Goal: Task Accomplishment & Management: Manage account settings

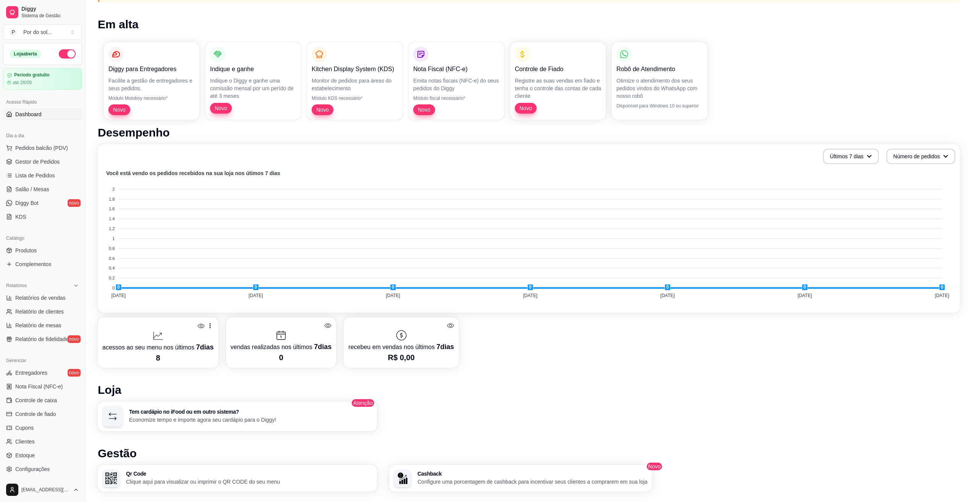
scroll to position [76, 0]
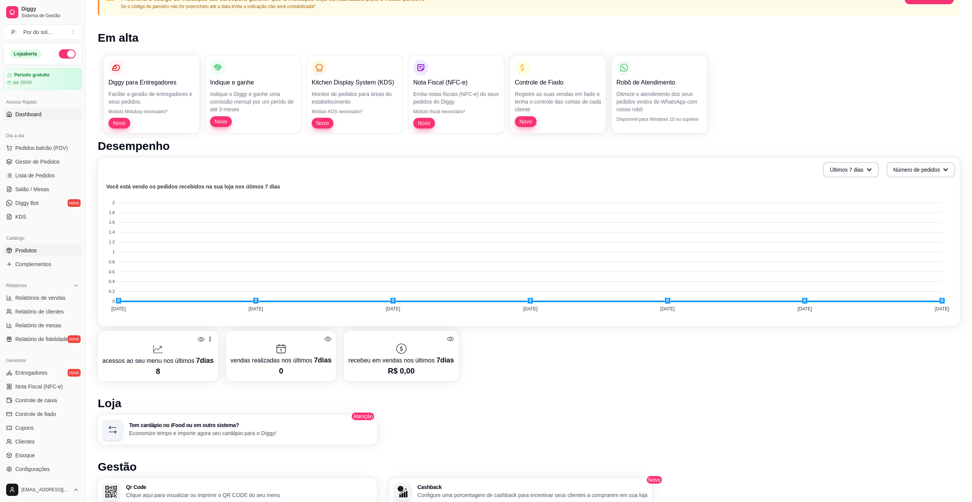
click at [26, 251] on span "Produtos" at bounding box center [25, 250] width 21 height 8
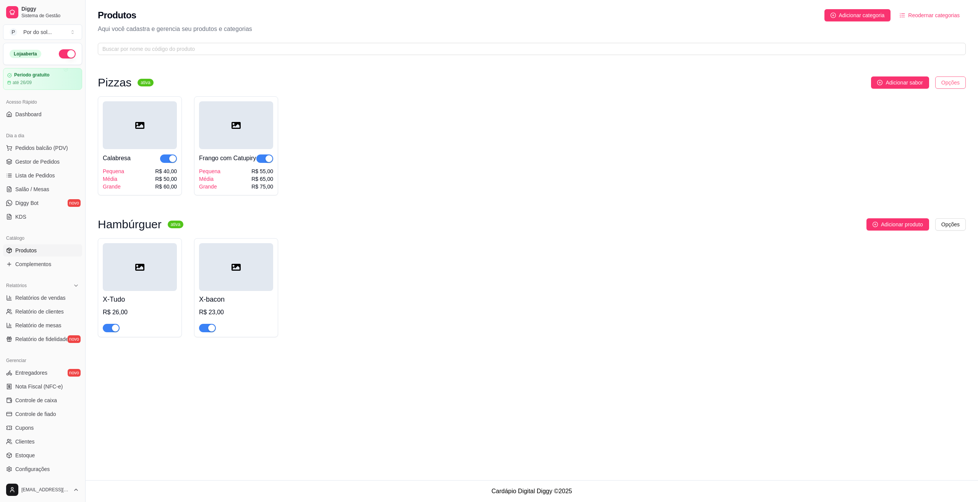
click at [950, 86] on html "Diggy Sistema de Gestão P Por do sol ... Loja aberta Período gratuito até 26/09…" at bounding box center [489, 251] width 978 height 502
click at [838, 133] on html "Diggy Sistema de Gestão P Por do sol ... Loja aberta Período gratuito até 26/09…" at bounding box center [489, 251] width 978 height 502
drag, startPoint x: 116, startPoint y: 87, endPoint x: 197, endPoint y: 77, distance: 81.2
click at [123, 150] on div "Pizzas ativa Adicionar sabor Opções Calabresa Pequena Média Grande R$ 40,00 R$ …" at bounding box center [532, 135] width 868 height 119
click at [207, 67] on div "Pizzas ativa Adicionar sabor Opções Calabresa Pequena Média Grande R$ 40,00 R$ …" at bounding box center [532, 207] width 893 height 294
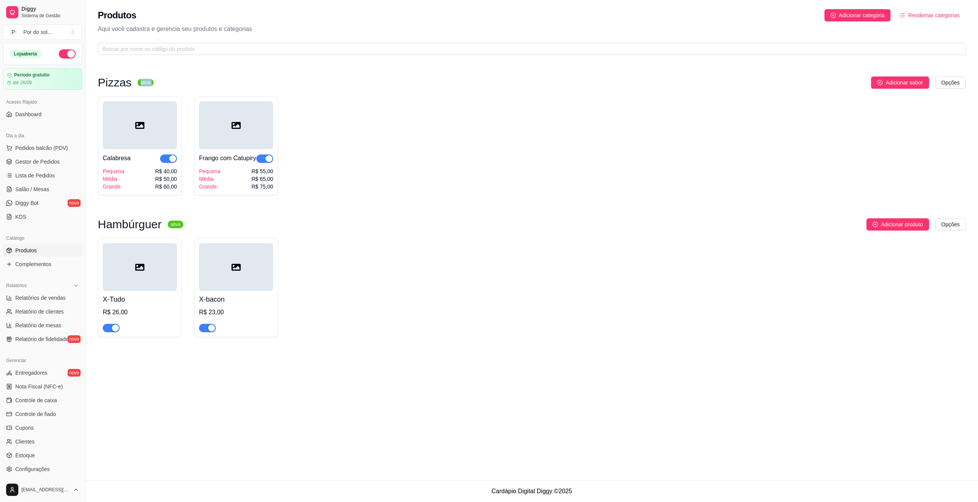
drag, startPoint x: 134, startPoint y: 83, endPoint x: 128, endPoint y: 124, distance: 41.7
click at [128, 124] on div "Pizzas ativa Adicionar sabor Opções Calabresa Pequena Média Grande R$ 40,00 R$ …" at bounding box center [532, 135] width 868 height 119
click at [272, 67] on div "Pizzas ativa Adicionar sabor Opções Calabresa Pequena Média Grande R$ 40,00 R$ …" at bounding box center [532, 207] width 893 height 294
drag, startPoint x: 166, startPoint y: 237, endPoint x: 192, endPoint y: 147, distance: 93.4
click at [192, 148] on div "Pizzas ativa Adicionar sabor Opções Calabresa Pequena Média Grande R$ 40,00 R$ …" at bounding box center [532, 210] width 868 height 268
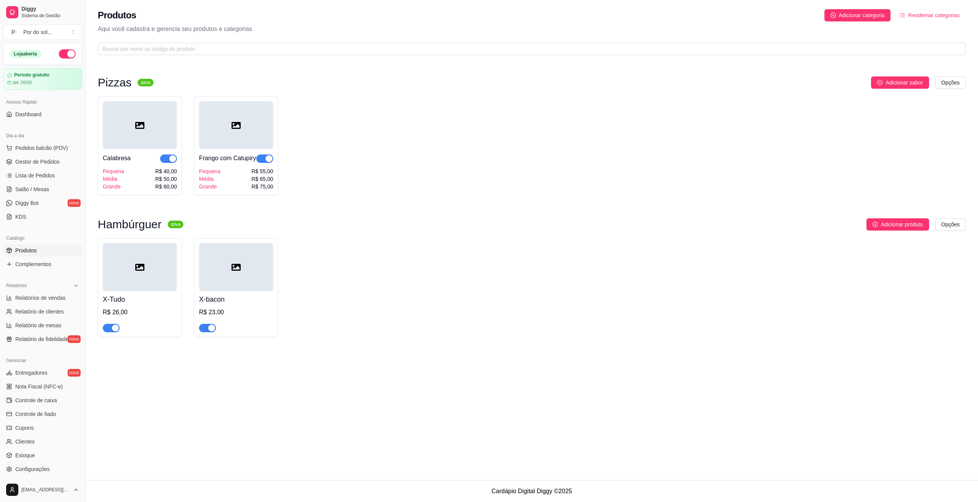
click at [476, 144] on div "Calabresa Pequena Média Grande R$ 40,00 R$ 50,00 R$ 60,00 Frango com Catupiry P…" at bounding box center [532, 145] width 868 height 99
click at [23, 263] on span "Complementos" at bounding box center [33, 264] width 36 height 8
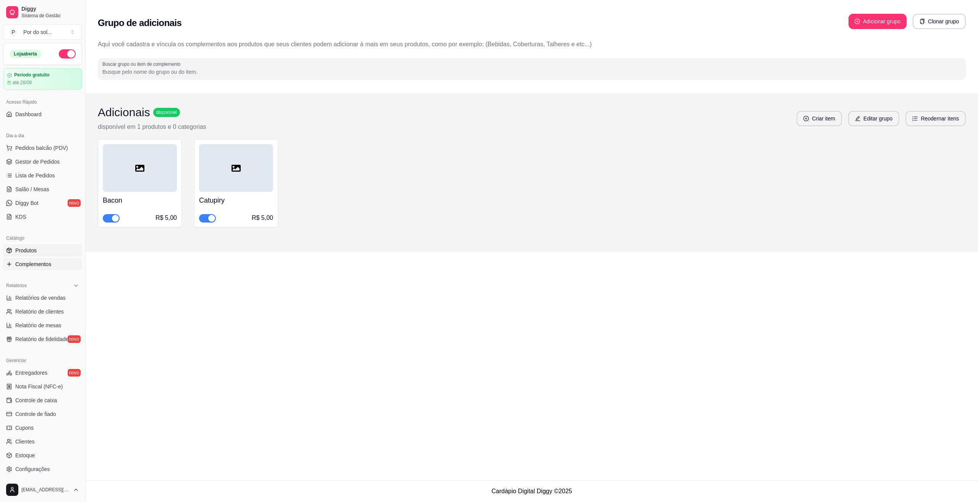
click at [25, 250] on span "Produtos" at bounding box center [25, 250] width 21 height 8
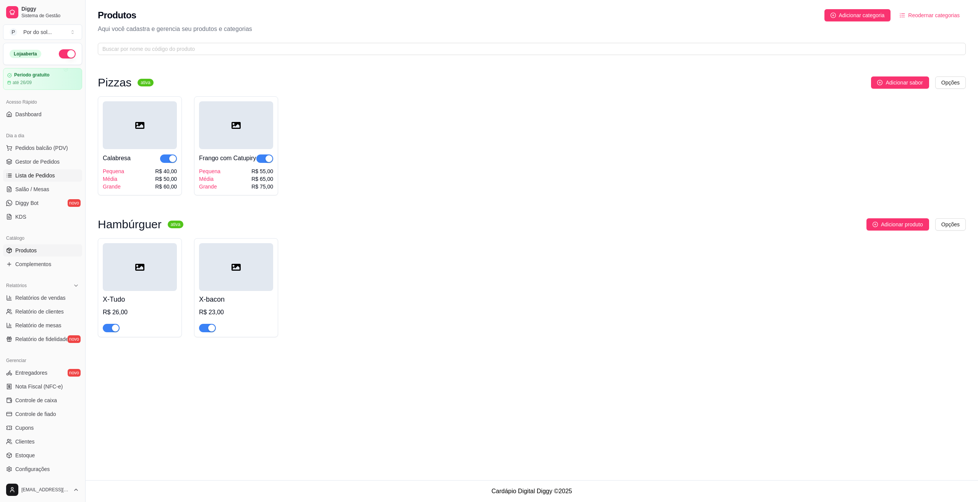
click at [40, 175] on span "Lista de Pedidos" at bounding box center [35, 176] width 40 height 8
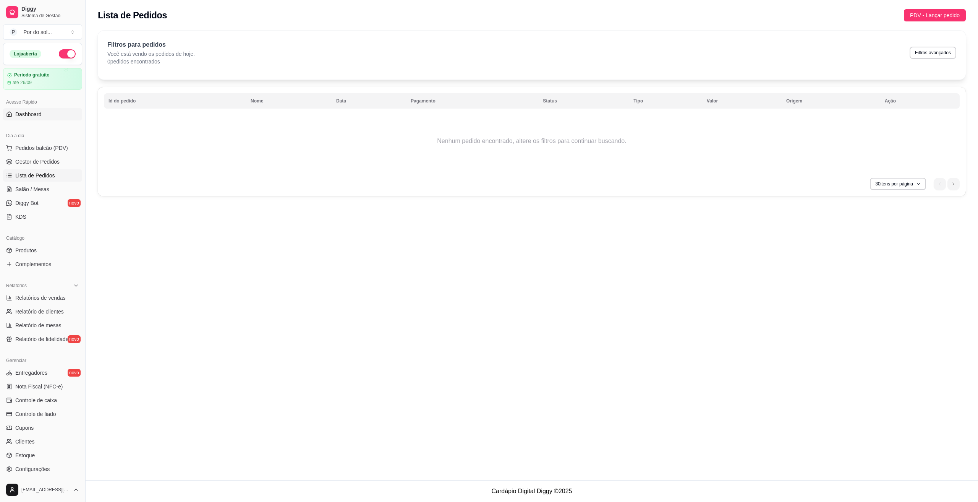
click at [32, 117] on span "Dashboard" at bounding box center [28, 114] width 26 height 8
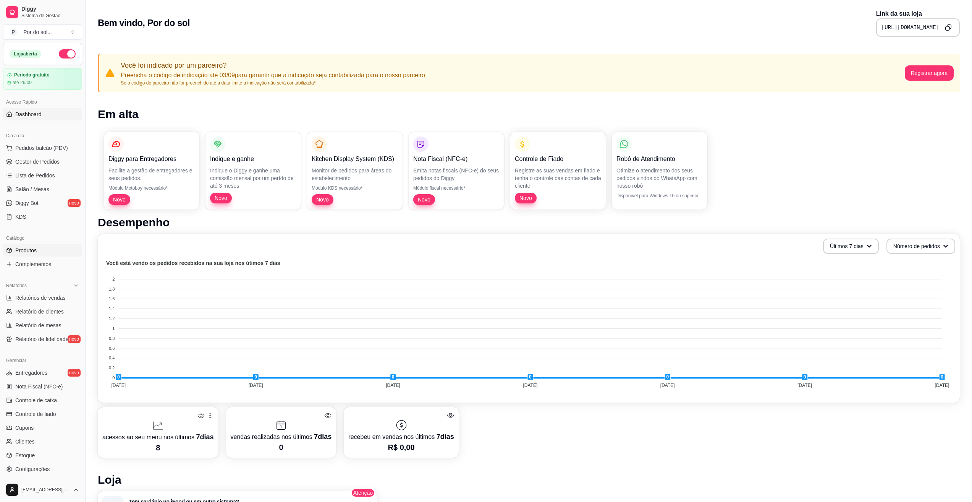
click at [29, 254] on link "Produtos" at bounding box center [42, 250] width 79 height 12
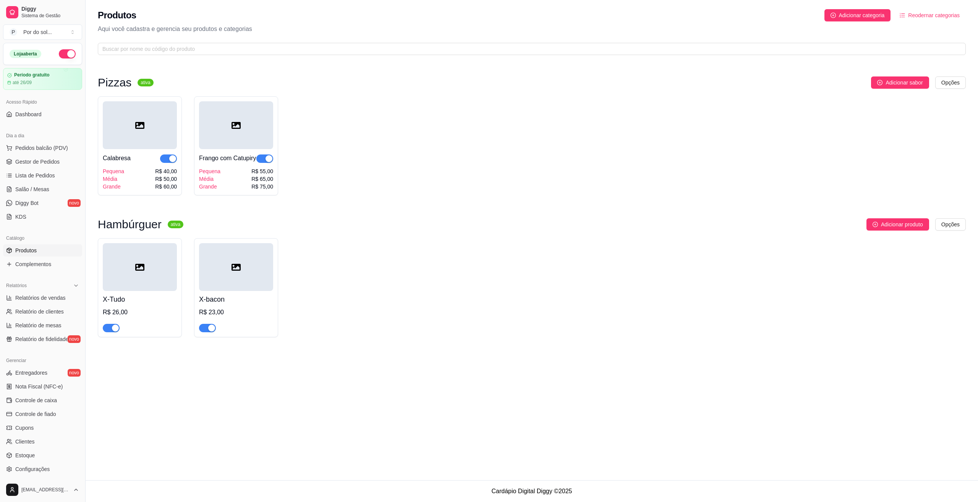
click at [924, 14] on span "Reodernar categorias" at bounding box center [934, 15] width 52 height 8
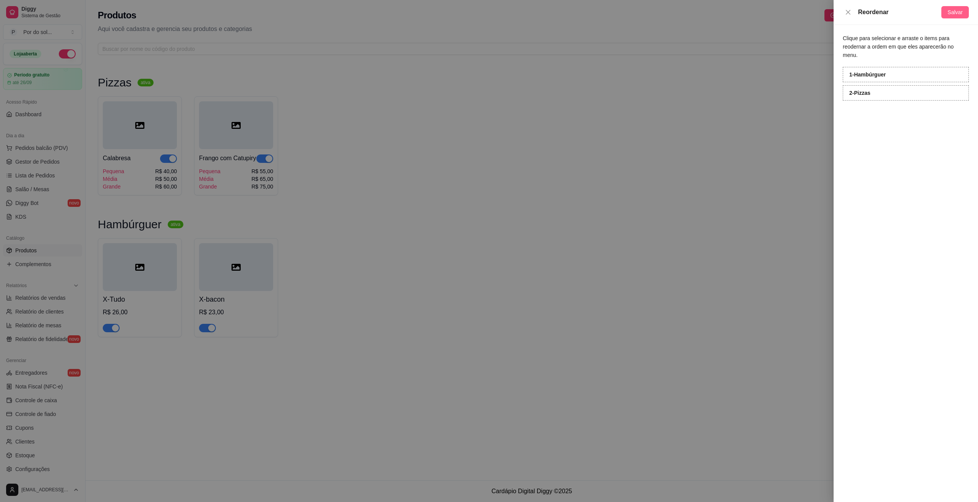
click at [960, 11] on span "Salvar" at bounding box center [955, 12] width 15 height 8
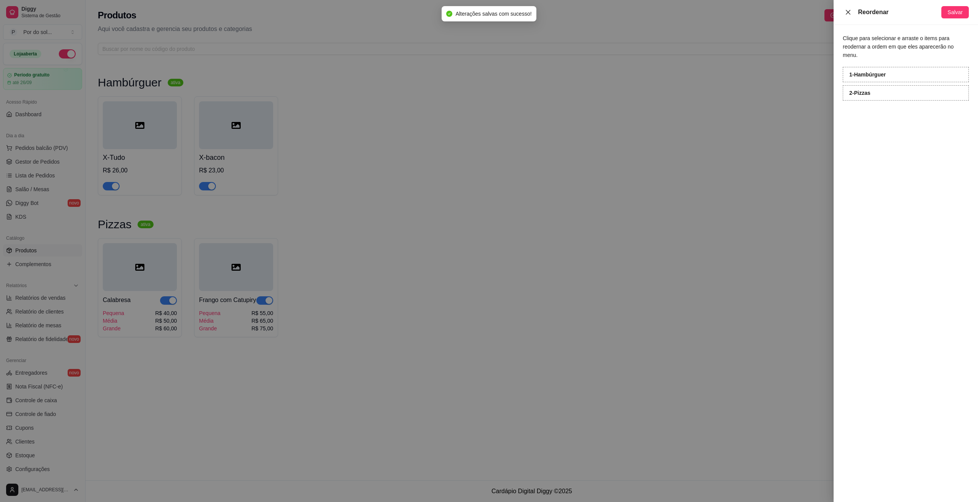
click at [848, 11] on icon "close" at bounding box center [848, 12] width 6 height 6
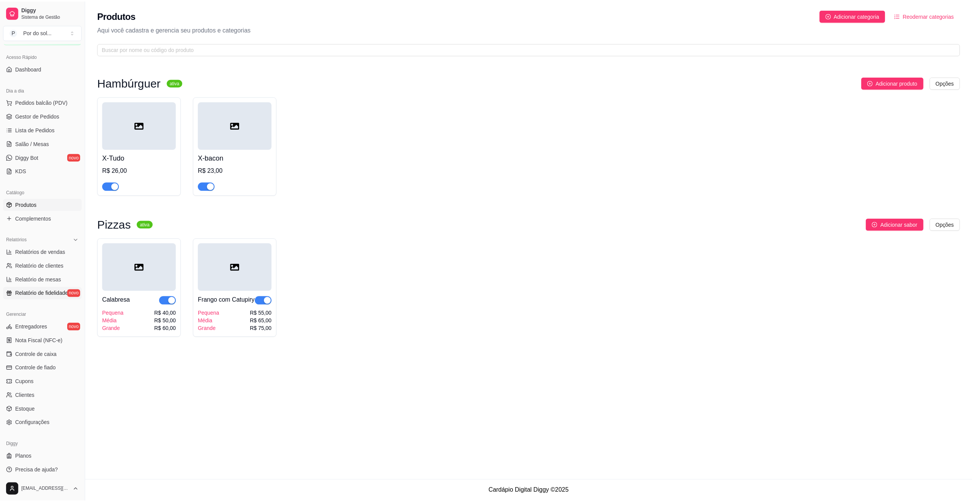
scroll to position [48, 0]
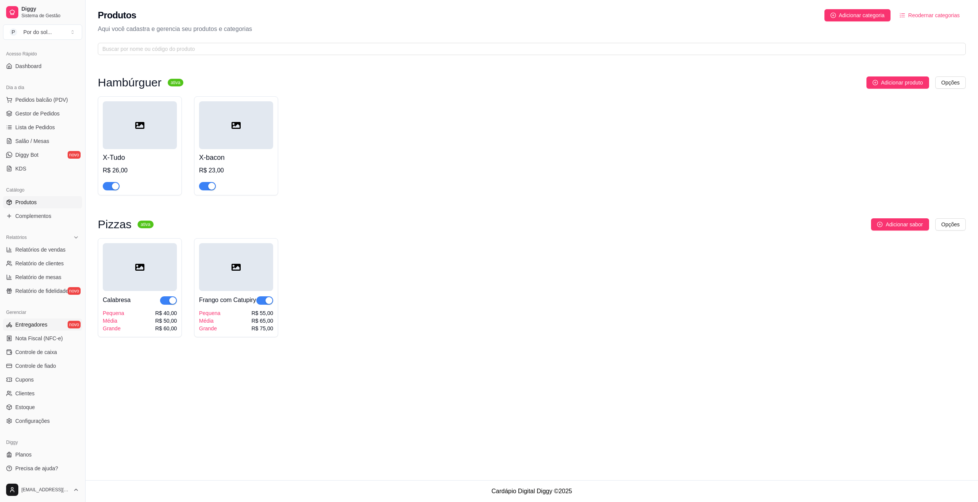
click at [38, 327] on span "Entregadores" at bounding box center [31, 325] width 32 height 8
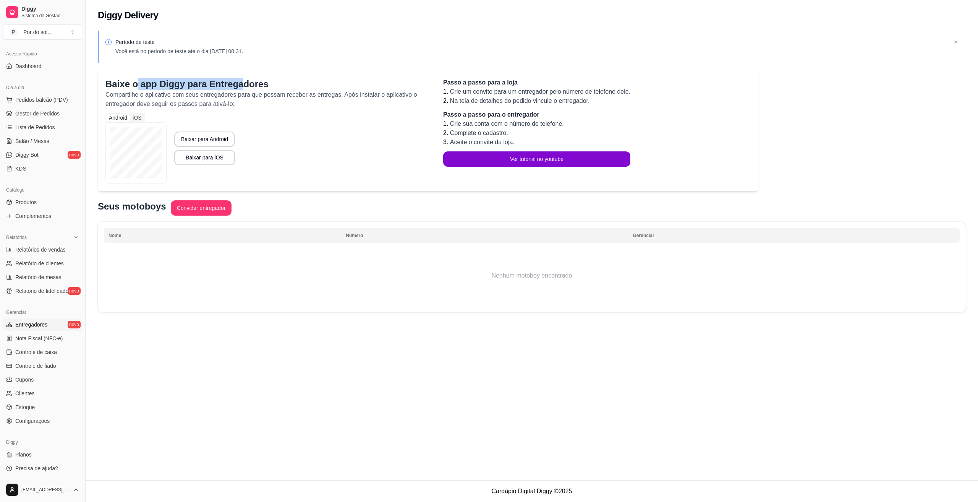
drag, startPoint x: 169, startPoint y: 78, endPoint x: 259, endPoint y: 79, distance: 90.2
click at [251, 80] on p "Baixe o app Diggy para Entregadores" at bounding box center [266, 84] width 322 height 12
click at [275, 79] on p "Baixe o app Diggy para Entregadores" at bounding box center [266, 84] width 322 height 12
click at [44, 336] on span "Nota Fiscal (NFC-e)" at bounding box center [38, 338] width 47 height 8
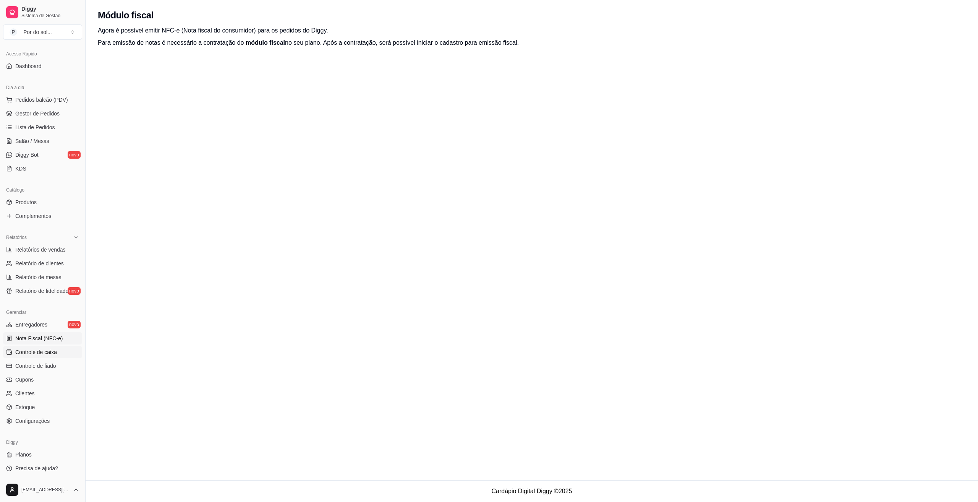
click at [34, 350] on span "Controle de caixa" at bounding box center [36, 352] width 42 height 8
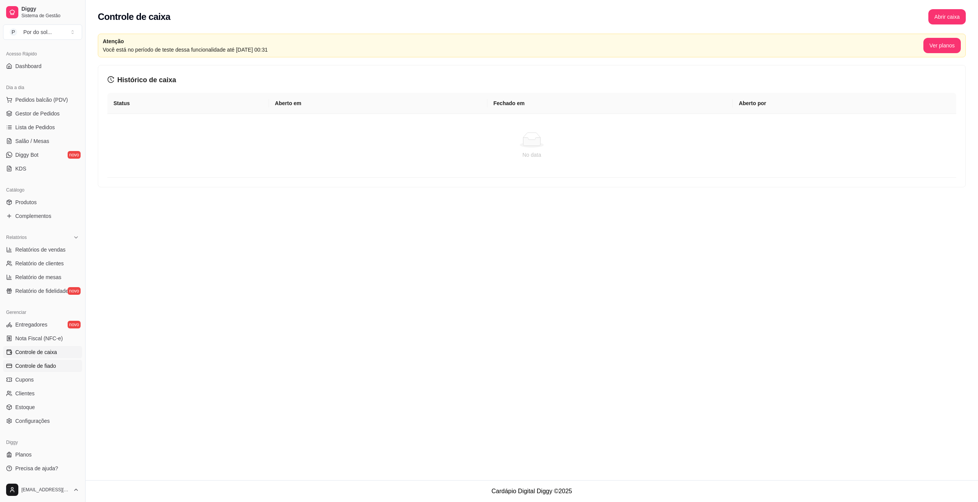
click at [25, 363] on span "Controle de fiado" at bounding box center [35, 366] width 41 height 8
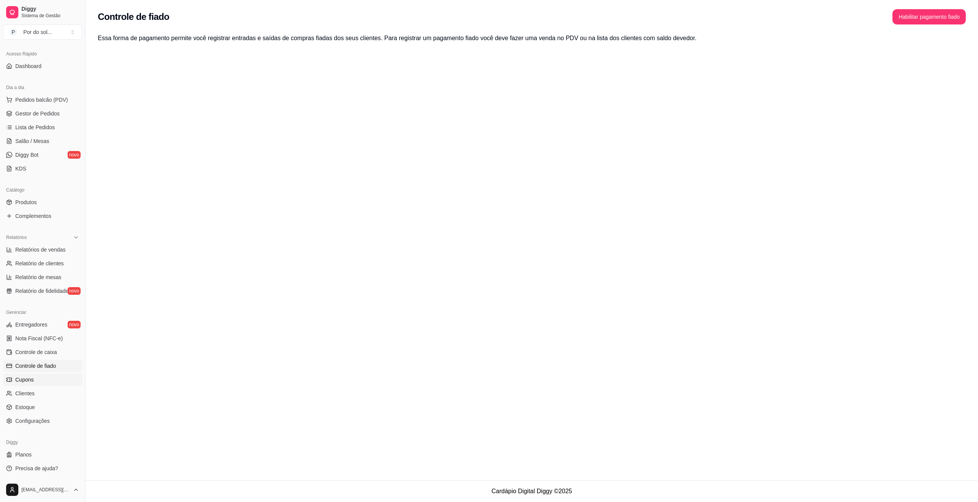
click at [28, 381] on span "Cupons" at bounding box center [24, 380] width 18 height 8
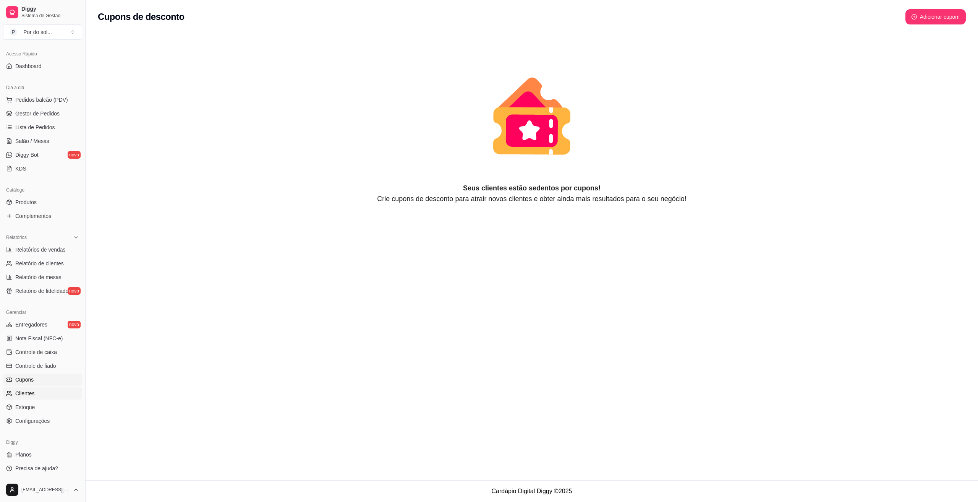
click at [25, 396] on span "Clientes" at bounding box center [24, 393] width 19 height 8
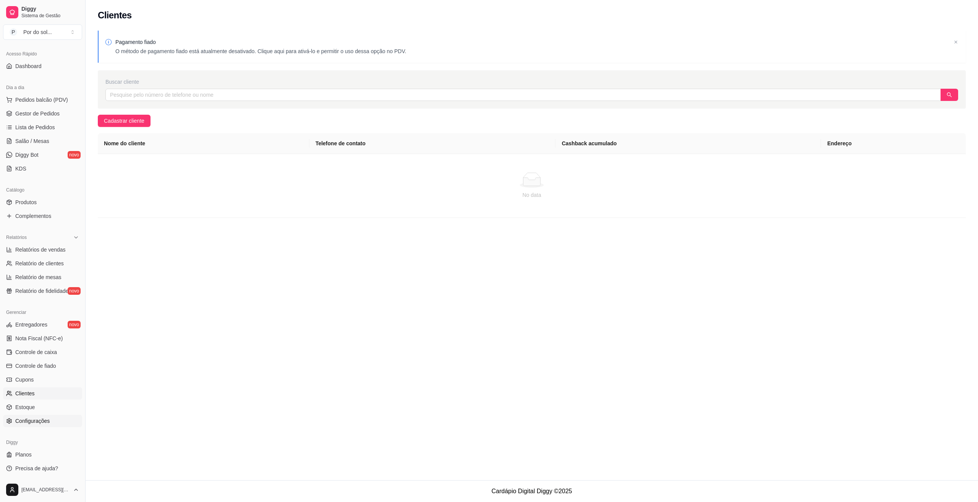
click at [23, 419] on span "Configurações" at bounding box center [32, 421] width 34 height 8
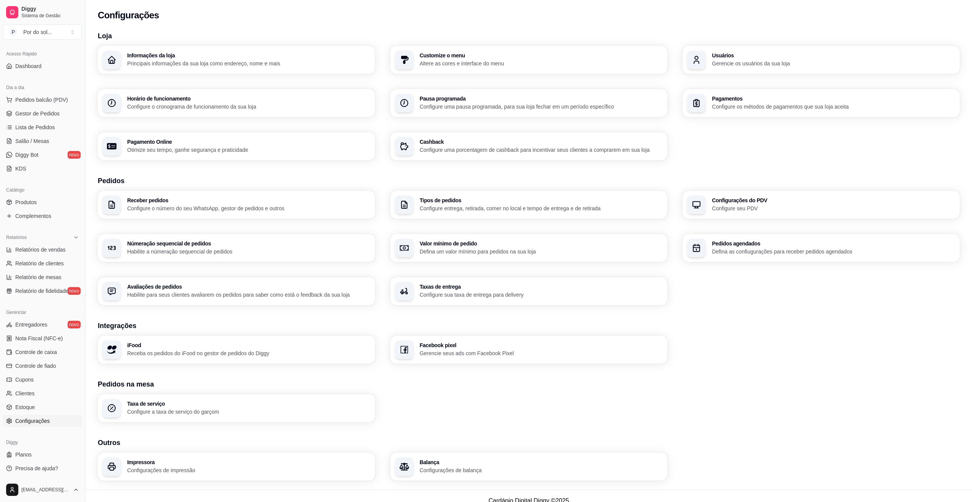
click at [741, 97] on h3 "Pagamentos" at bounding box center [833, 98] width 243 height 5
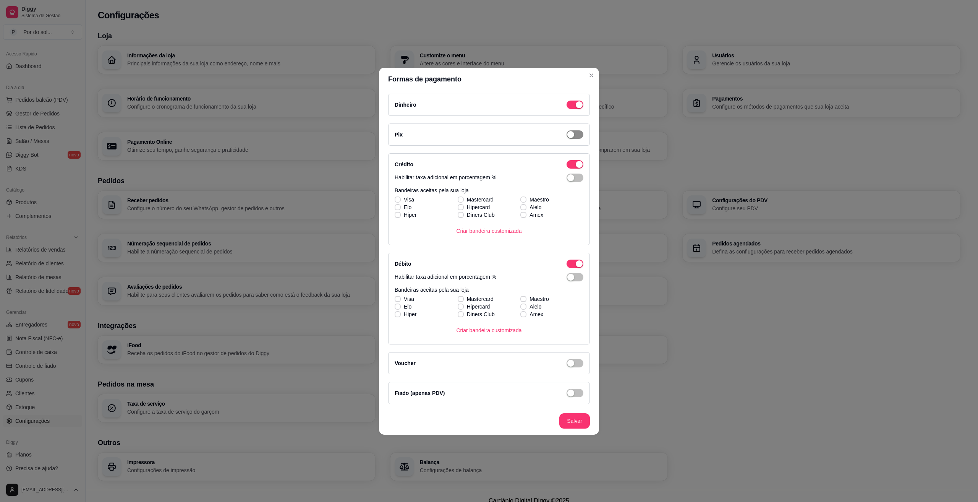
click at [576, 108] on div "button" at bounding box center [579, 104] width 7 height 7
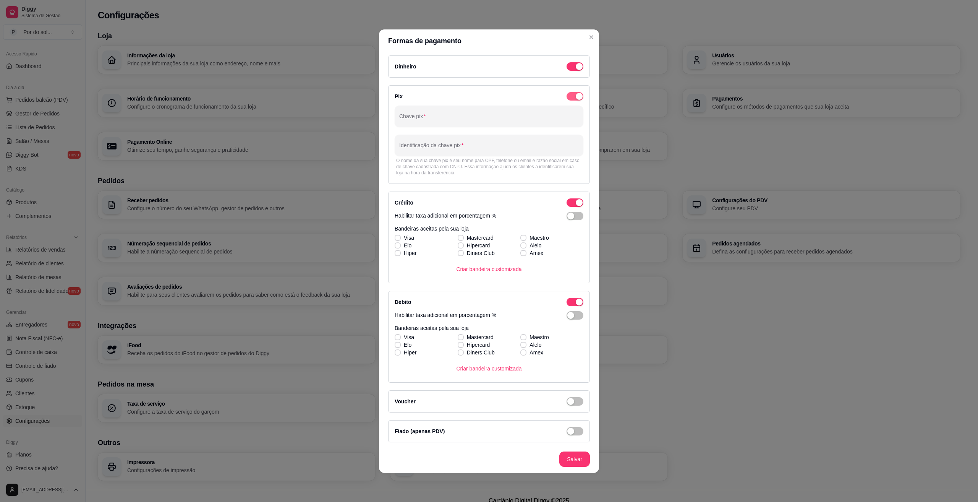
click at [577, 71] on button "button" at bounding box center [575, 66] width 17 height 8
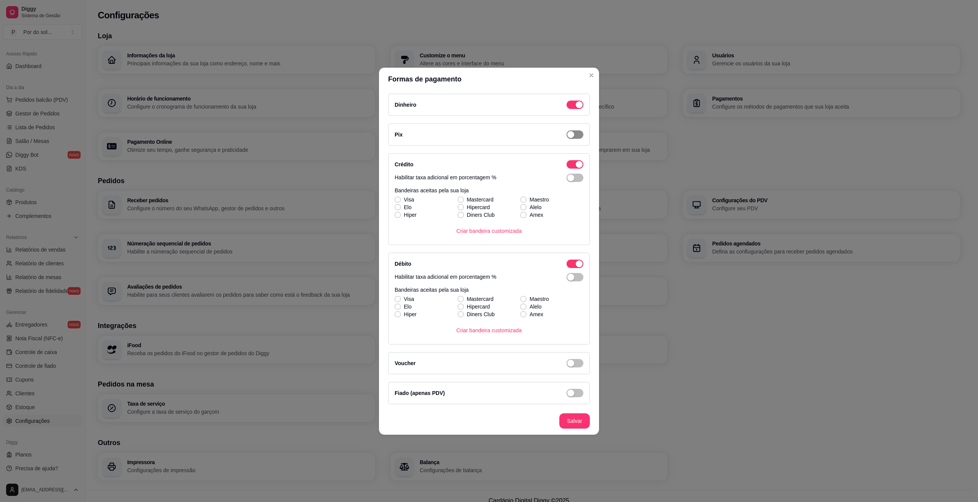
click at [570, 133] on div "button" at bounding box center [570, 134] width 7 height 7
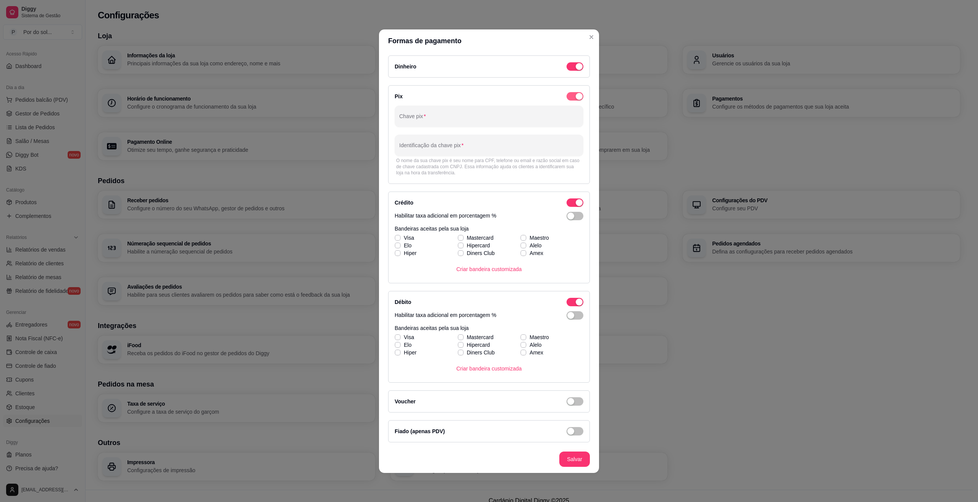
click at [580, 96] on div "button" at bounding box center [579, 96] width 7 height 7
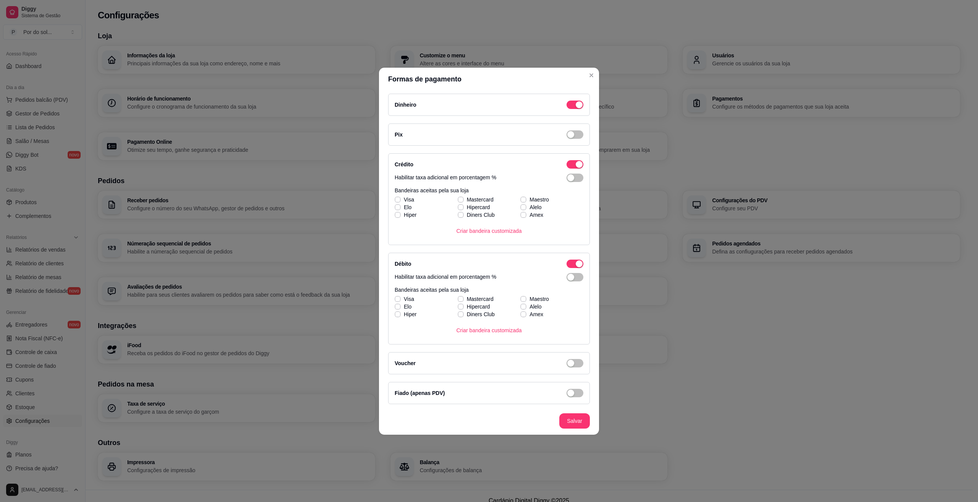
click at [596, 69] on header "Formas de pagamento" at bounding box center [489, 79] width 220 height 23
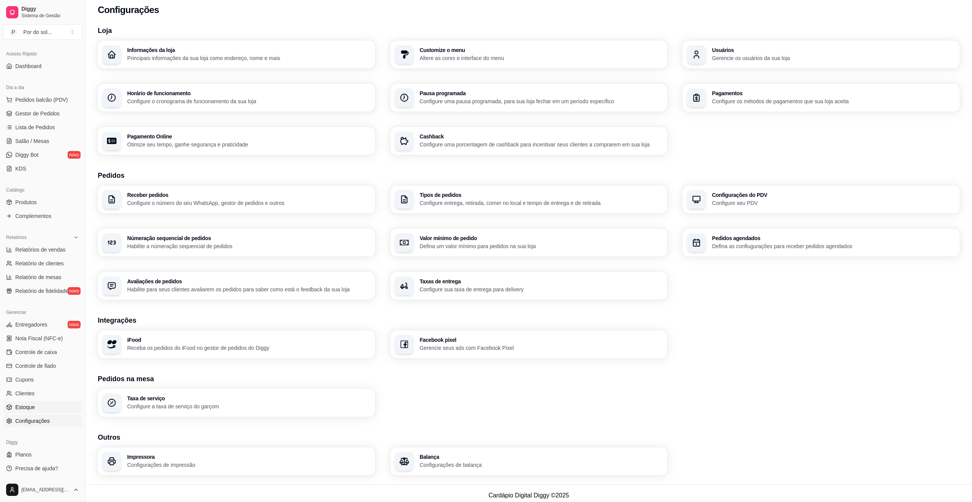
scroll to position [10, 0]
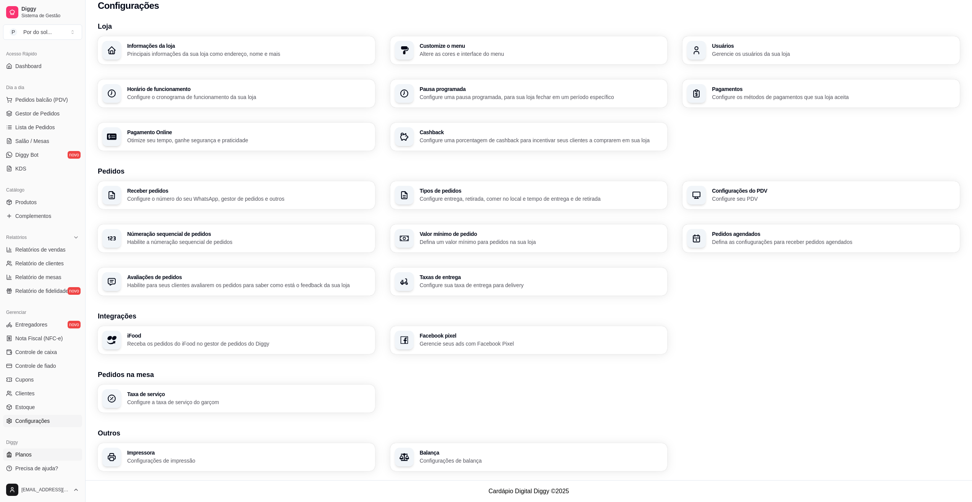
click at [32, 455] on link "Planos" at bounding box center [42, 454] width 79 height 12
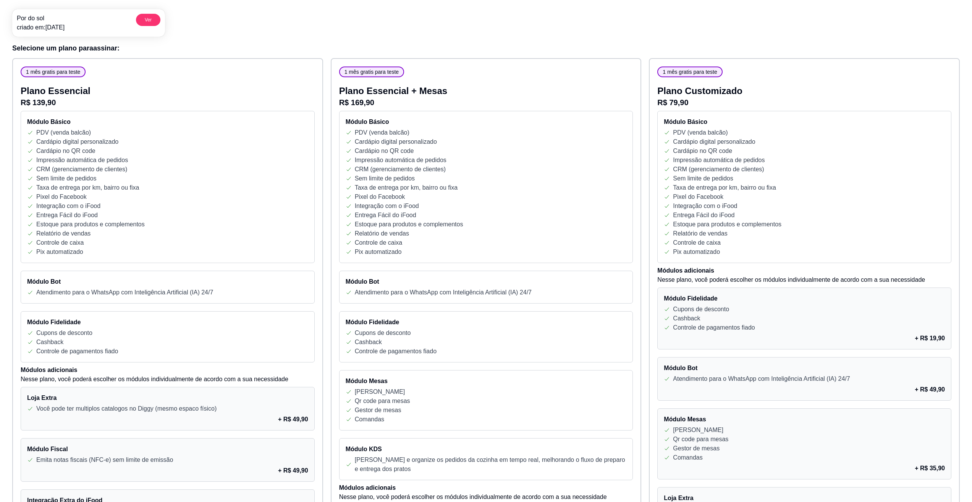
scroll to position [199, 0]
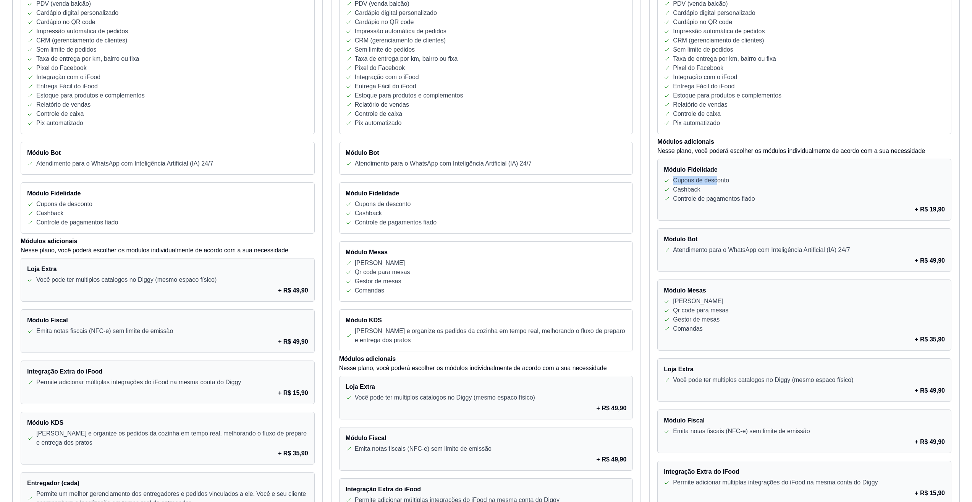
drag, startPoint x: 672, startPoint y: 181, endPoint x: 716, endPoint y: 177, distance: 44.2
click at [715, 177] on div "Cupons de desconto" at bounding box center [804, 180] width 281 height 9
drag, startPoint x: 705, startPoint y: 193, endPoint x: 701, endPoint y: 195, distance: 4.1
click at [704, 193] on div "Cashback" at bounding box center [804, 189] width 281 height 9
drag, startPoint x: 695, startPoint y: 194, endPoint x: 770, endPoint y: 199, distance: 74.6
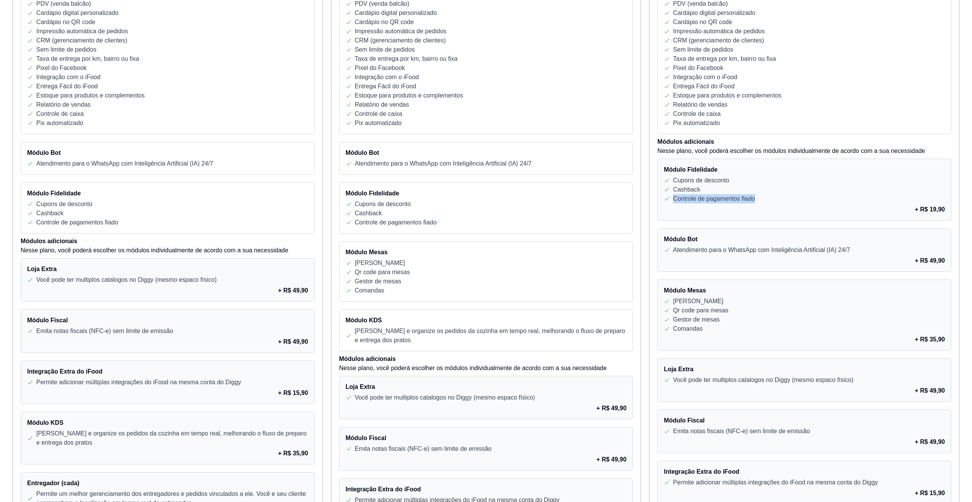
click at [766, 198] on div "Controle de pagamentos fiado" at bounding box center [804, 198] width 281 height 9
click at [771, 199] on div "Controle de pagamentos fiado" at bounding box center [804, 198] width 281 height 9
click at [768, 214] on div "Módulo Fidelidade Cupons de desconto Cashback Controle de pagamentos fiado + R$…" at bounding box center [805, 190] width 294 height 62
drag, startPoint x: 687, startPoint y: 198, endPoint x: 784, endPoint y: 201, distance: 97.1
click at [780, 200] on div "Controle de pagamentos fiado" at bounding box center [804, 198] width 281 height 9
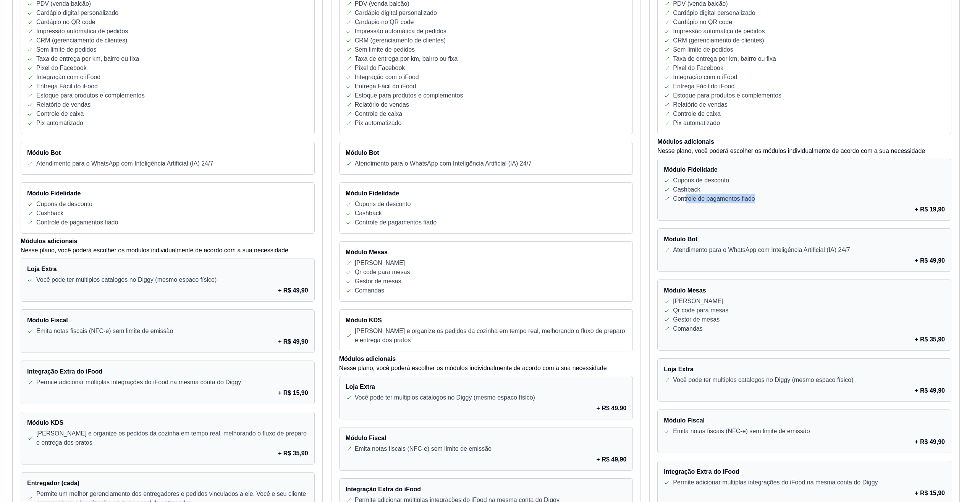
drag, startPoint x: 785, startPoint y: 202, endPoint x: 771, endPoint y: 203, distance: 13.4
click at [786, 202] on div "Controle de pagamentos fiado" at bounding box center [804, 198] width 281 height 9
drag, startPoint x: 716, startPoint y: 182, endPoint x: 731, endPoint y: 179, distance: 14.4
click at [717, 182] on p "Cupons de desconto" at bounding box center [701, 180] width 56 height 9
drag, startPoint x: 719, startPoint y: 179, endPoint x: 679, endPoint y: 179, distance: 40.5
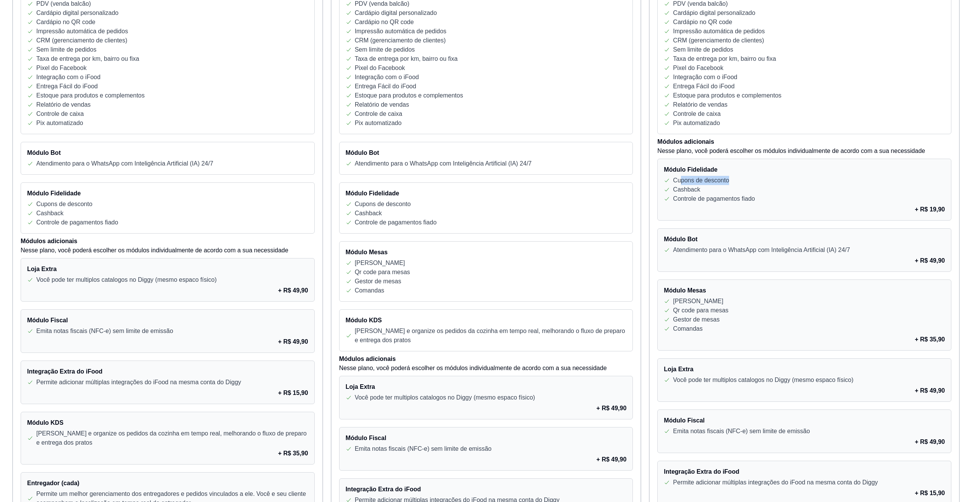
click at [679, 179] on div "Cupons de desconto" at bounding box center [804, 180] width 281 height 9
click at [739, 187] on div "Cashback" at bounding box center [804, 189] width 281 height 9
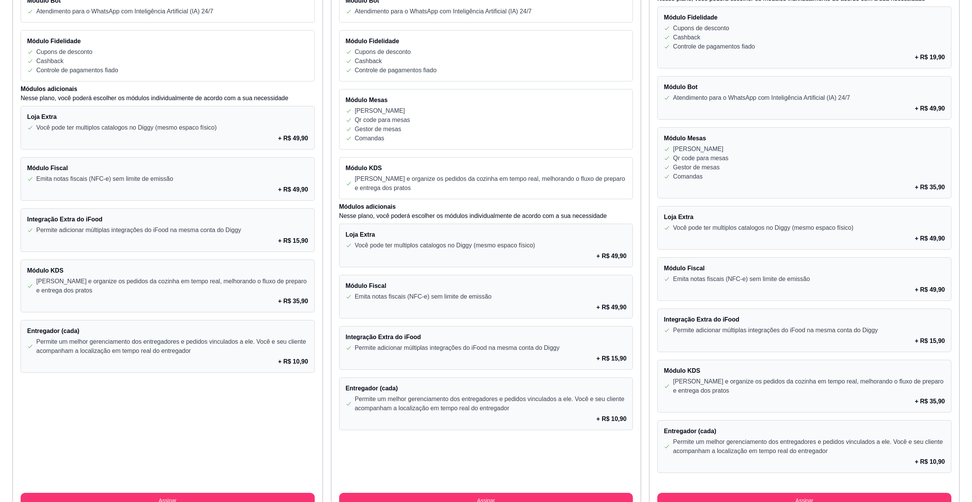
scroll to position [352, 0]
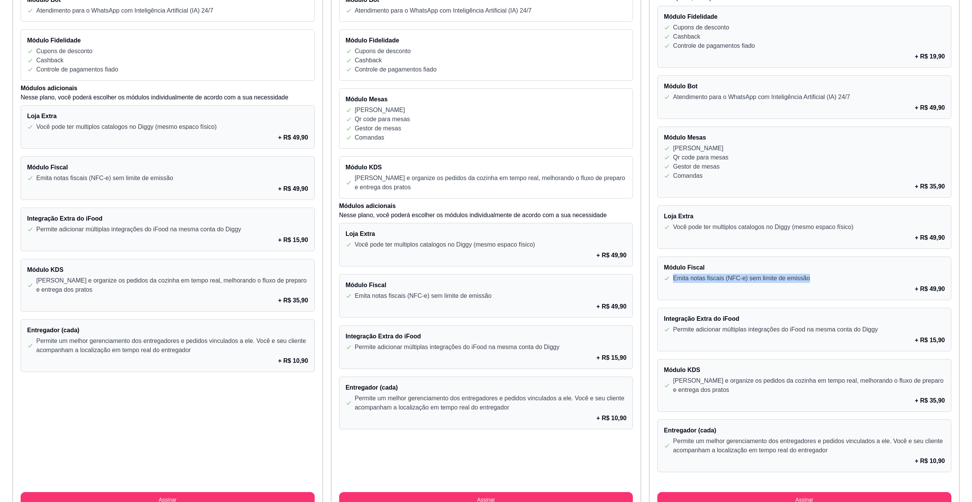
drag, startPoint x: 670, startPoint y: 277, endPoint x: 846, endPoint y: 276, distance: 176.1
click at [833, 277] on div "Emita notas fiscais (NFC-e) sem limite de emissão" at bounding box center [804, 278] width 281 height 9
click at [848, 276] on div "Emita notas fiscais (NFC-e) sem limite de emissão" at bounding box center [804, 278] width 281 height 9
drag, startPoint x: 834, startPoint y: 279, endPoint x: 828, endPoint y: 279, distance: 6.1
click at [833, 279] on div "Emita notas fiscais (NFC-e) sem limite de emissão" at bounding box center [804, 278] width 281 height 9
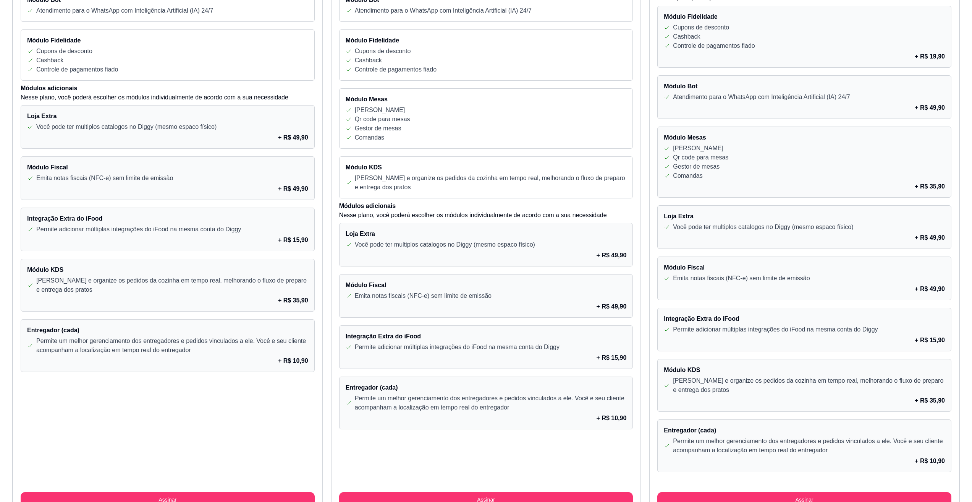
click at [832, 285] on div "+ R$ 49,90" at bounding box center [804, 288] width 281 height 9
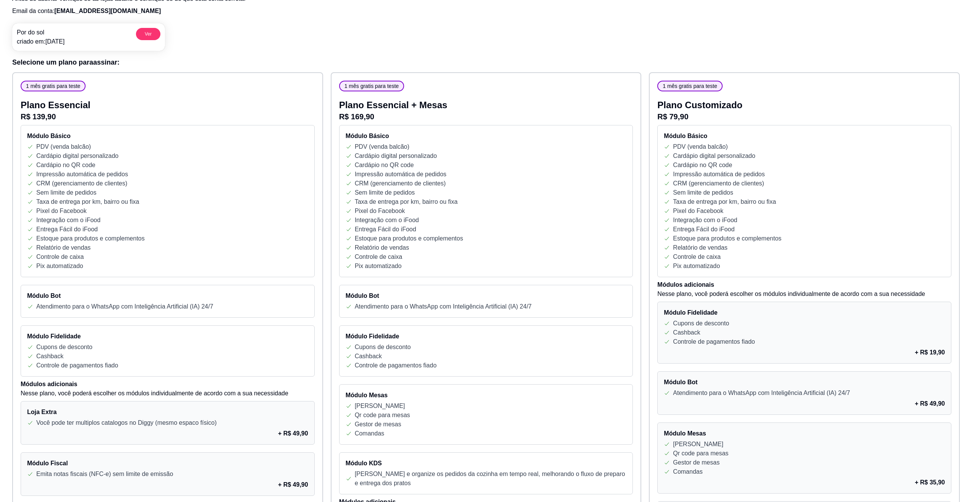
scroll to position [46, 0]
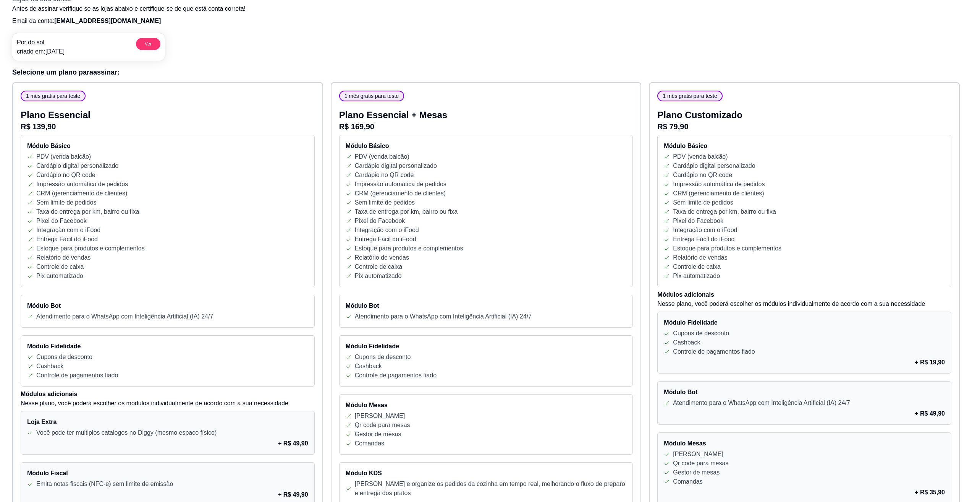
drag, startPoint x: 413, startPoint y: 71, endPoint x: 416, endPoint y: 70, distance: 4.1
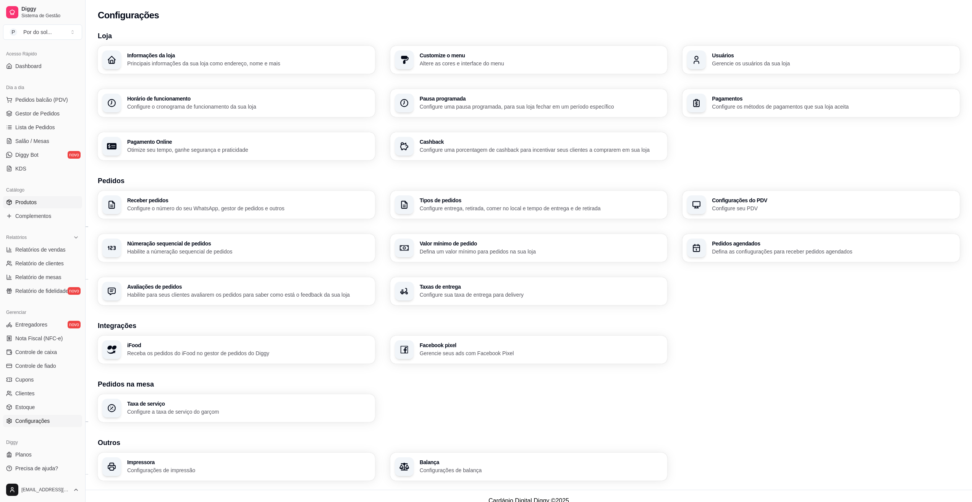
click at [25, 200] on span "Produtos" at bounding box center [25, 202] width 21 height 8
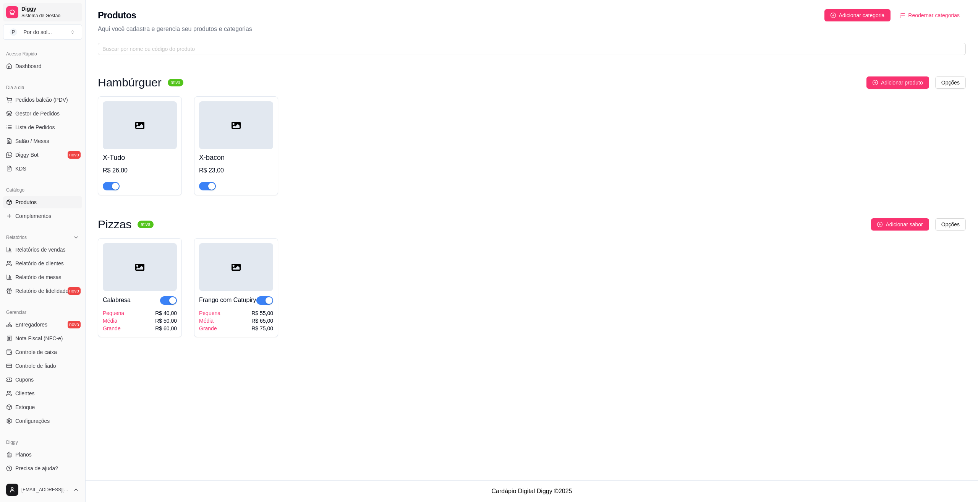
click at [31, 11] on span "Diggy" at bounding box center [50, 9] width 58 height 7
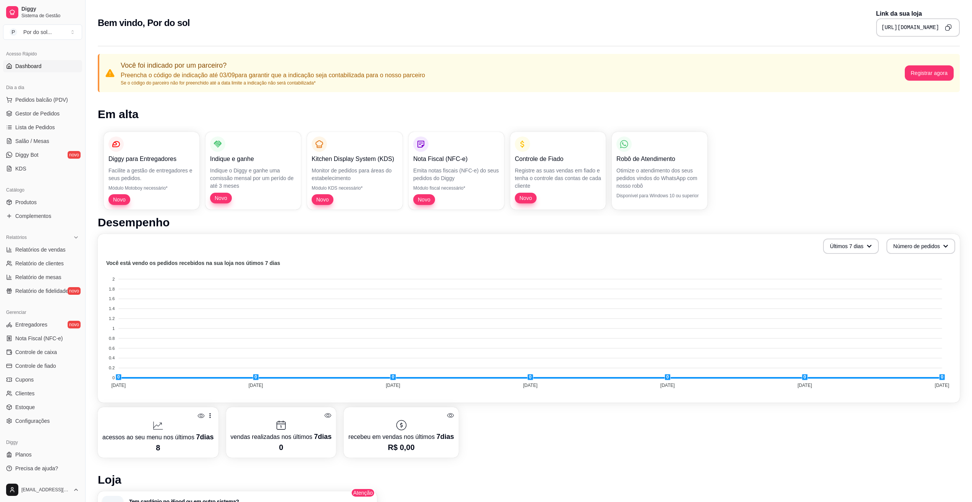
click at [949, 29] on icon "Copy to clipboard" at bounding box center [948, 27] width 7 height 7
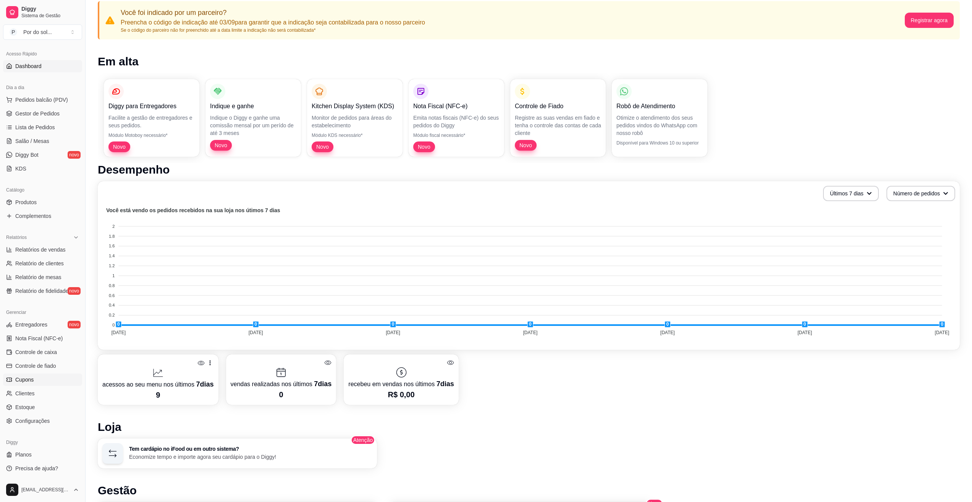
scroll to position [76, 0]
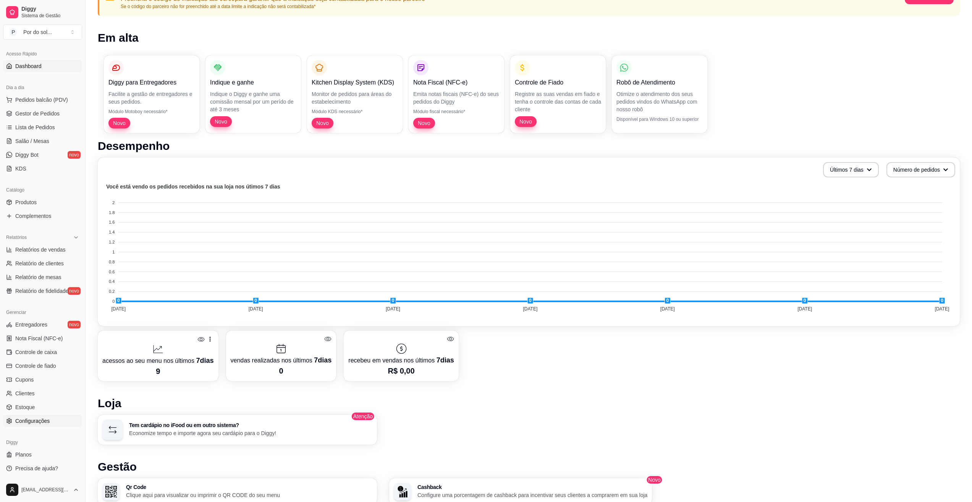
click at [32, 425] on link "Configurações" at bounding box center [42, 421] width 79 height 12
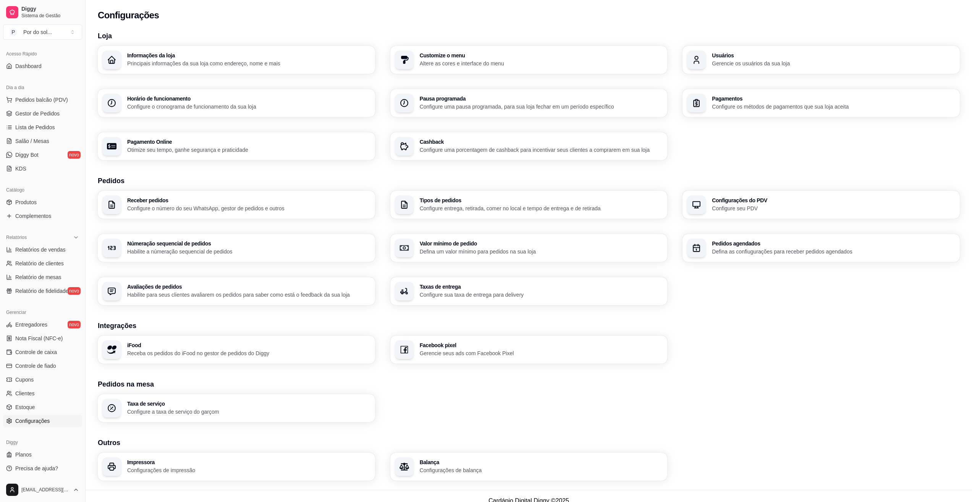
click at [733, 97] on h3 "Pagamentos" at bounding box center [833, 98] width 243 height 5
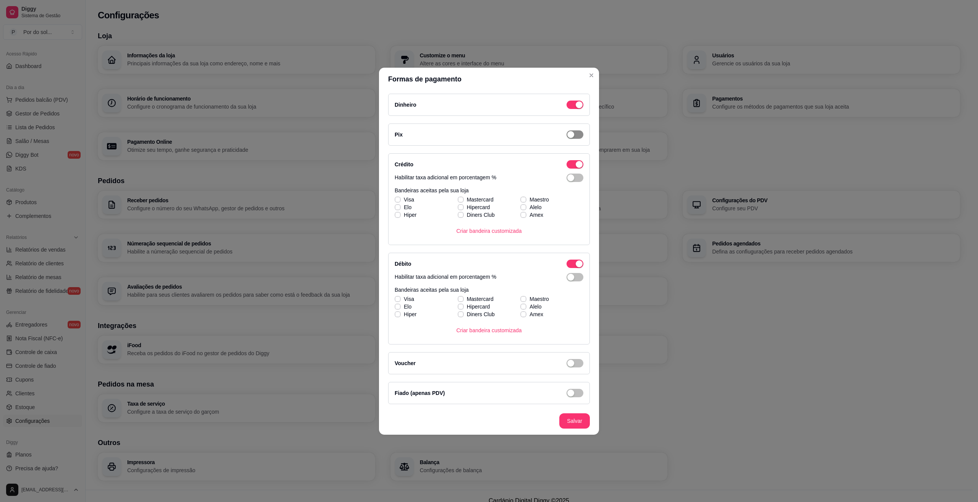
click at [578, 109] on span "button" at bounding box center [575, 104] width 17 height 8
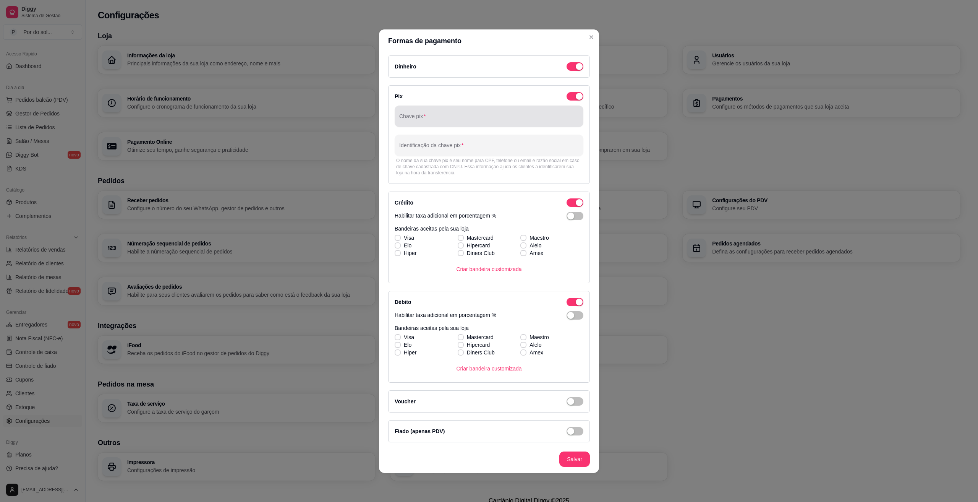
click at [490, 123] on div at bounding box center [489, 116] width 180 height 15
type input "63992641084"
click at [469, 144] on div at bounding box center [489, 145] width 180 height 15
type input "POR DO SOL HAMBURGUERIA E PIZZARIA"
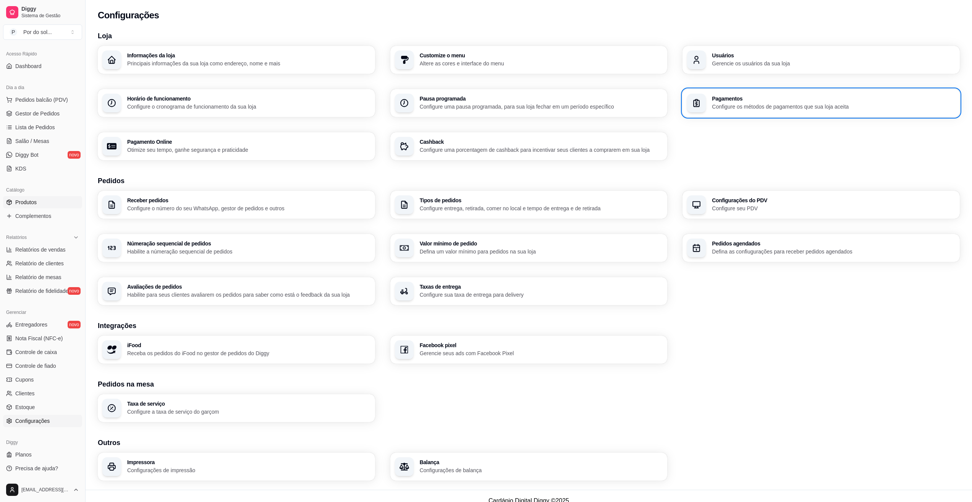
click at [36, 206] on link "Produtos" at bounding box center [42, 202] width 79 height 12
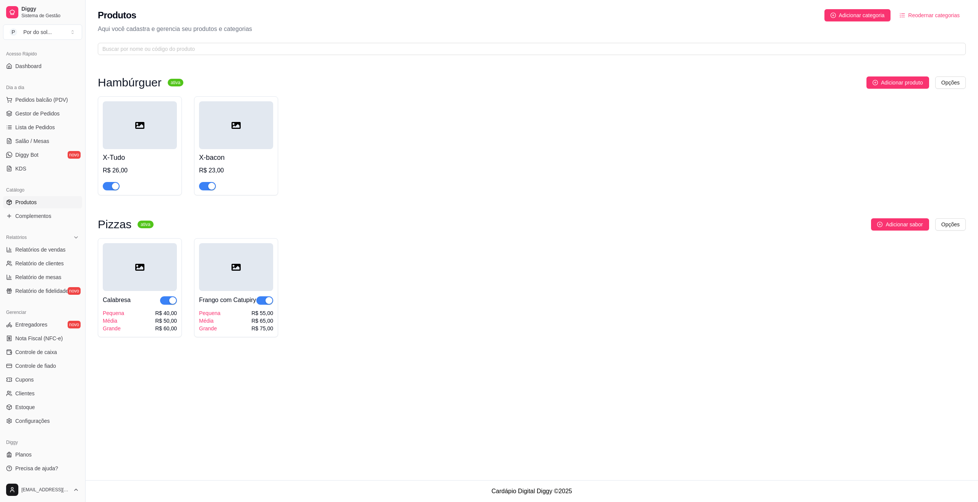
click at [138, 265] on icon at bounding box center [139, 267] width 9 height 7
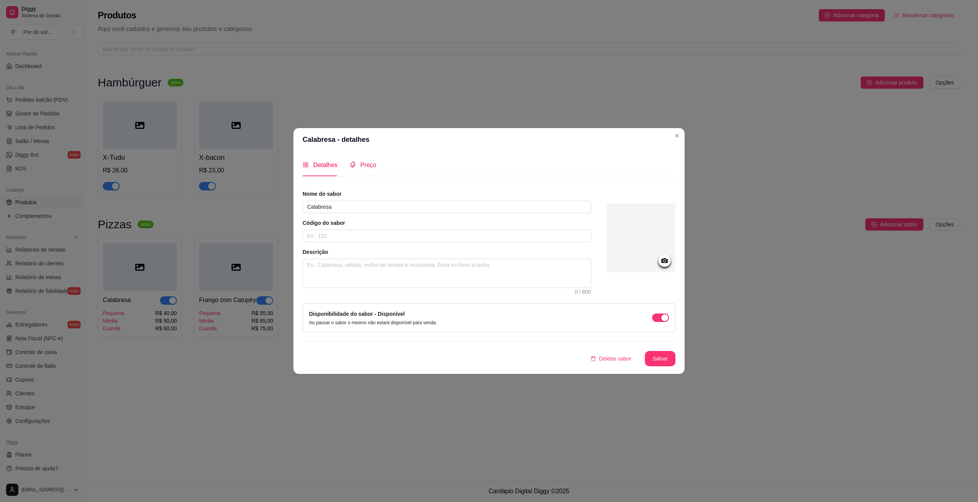
click at [365, 168] on span "Preço" at bounding box center [368, 165] width 16 height 6
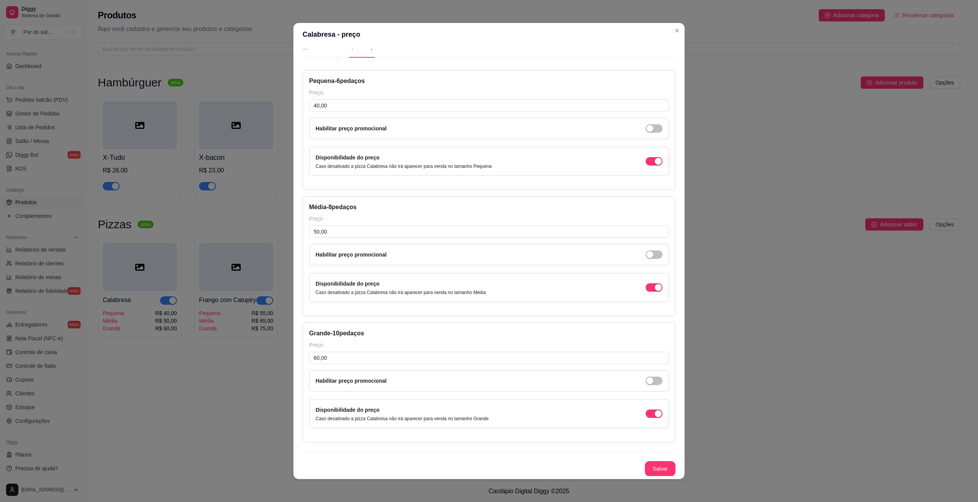
scroll to position [13, 0]
click at [655, 164] on div "button" at bounding box center [658, 160] width 7 height 7
click at [648, 156] on div "Disponibilidade do preço Caso desativado a pizza Calabresa não irá aparecer par…" at bounding box center [489, 161] width 347 height 16
click at [643, 156] on div "Disponibilidade do preço Caso desativado a pizza Calabresa não irá aparecer par…" at bounding box center [489, 161] width 347 height 16
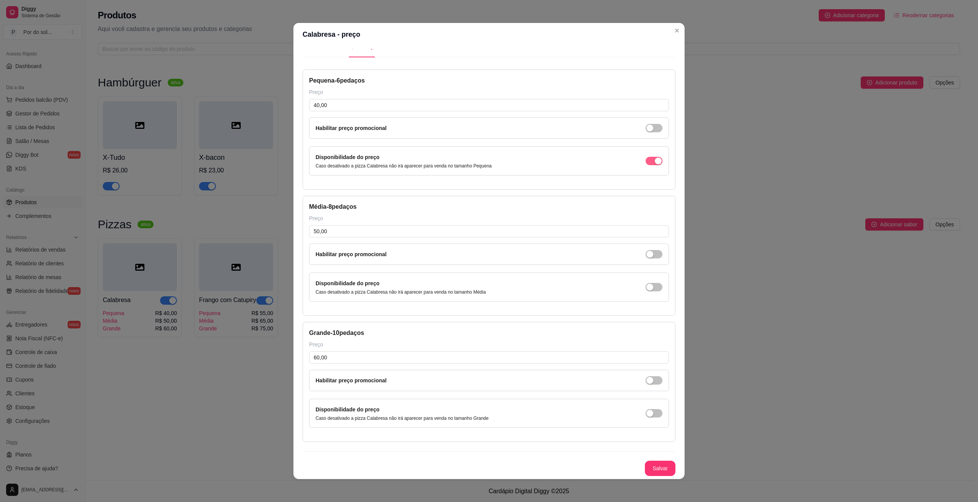
click at [646, 162] on span "button" at bounding box center [654, 161] width 17 height 8
click at [650, 470] on button "Salvar" at bounding box center [660, 467] width 31 height 15
click at [647, 164] on div "button" at bounding box center [650, 160] width 7 height 7
click at [647, 165] on span "button" at bounding box center [654, 161] width 17 height 8
click at [647, 163] on div "button" at bounding box center [650, 160] width 7 height 7
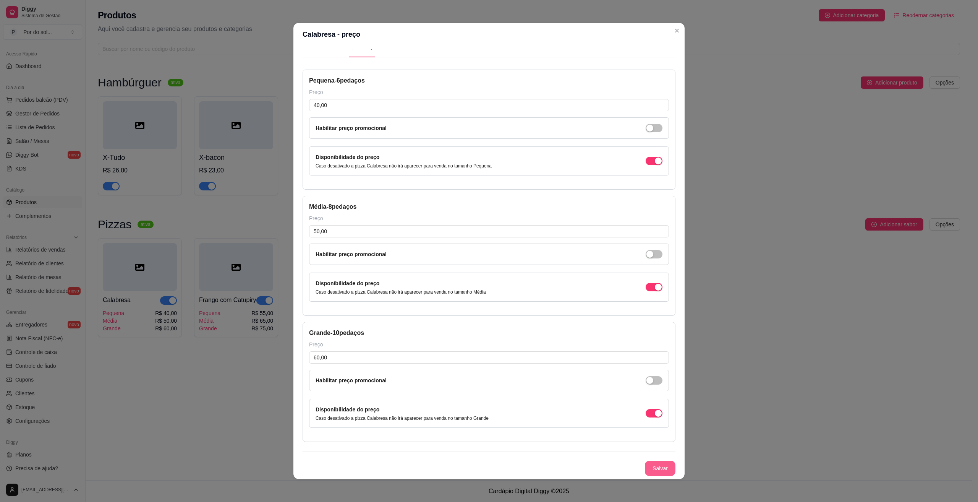
click at [645, 471] on button "Salvar" at bounding box center [660, 467] width 31 height 15
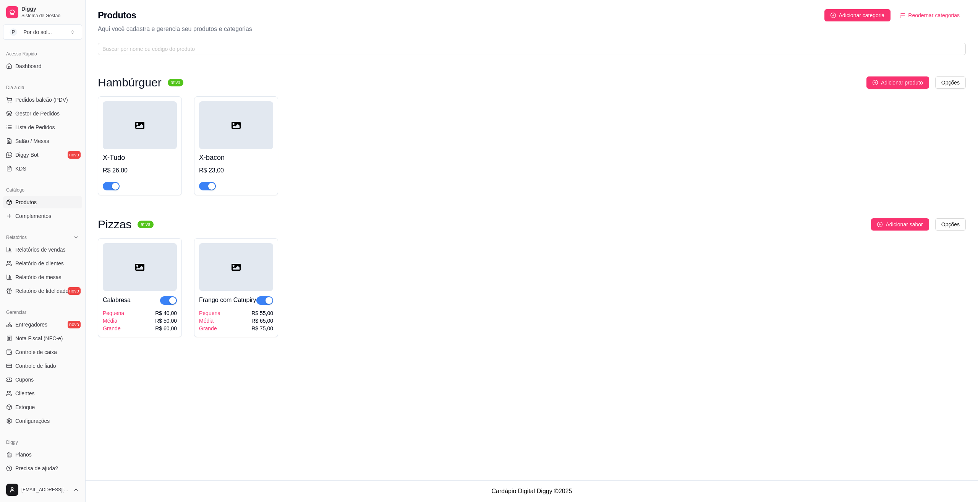
click at [166, 128] on div at bounding box center [140, 125] width 74 height 48
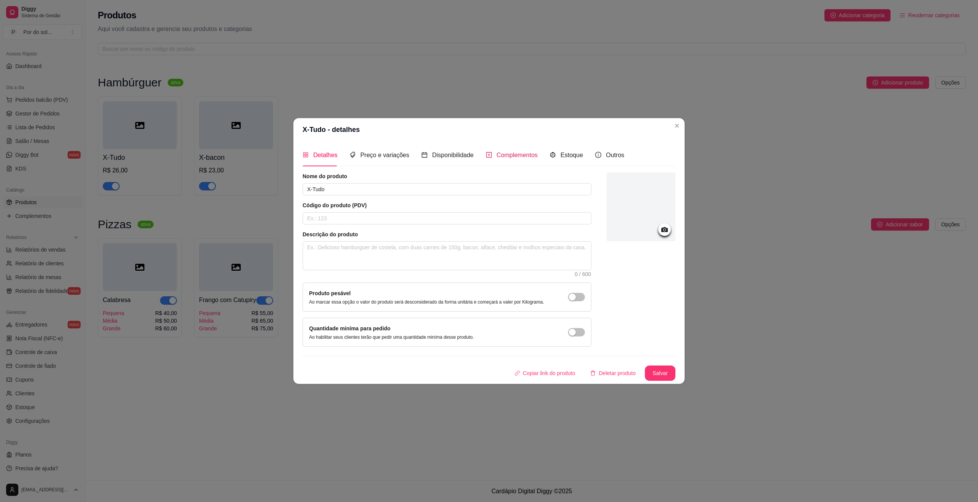
click at [517, 154] on span "Complementos" at bounding box center [517, 155] width 41 height 6
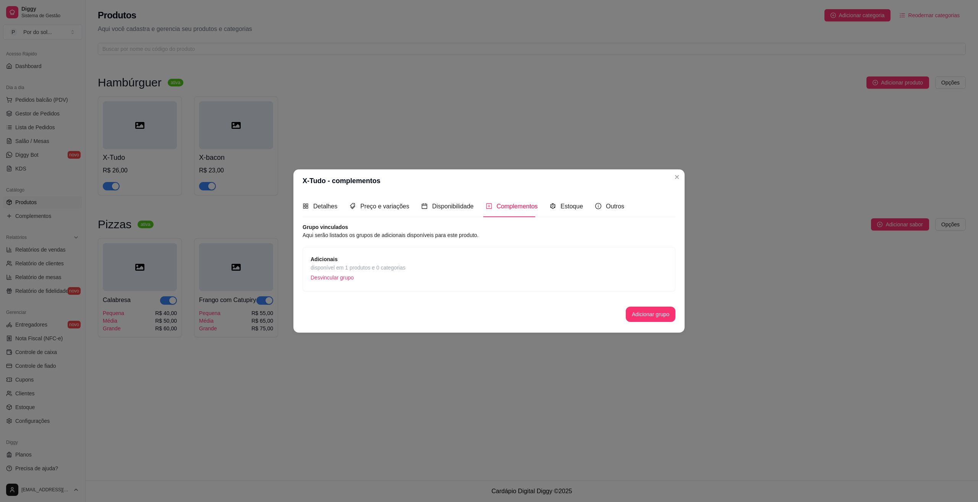
click at [358, 261] on span "Adicionais" at bounding box center [358, 259] width 95 height 8
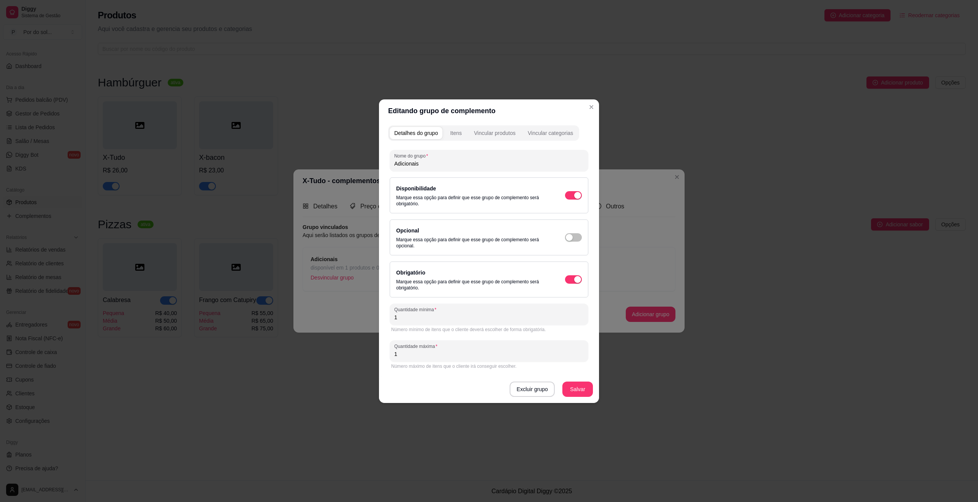
drag, startPoint x: 416, startPoint y: 356, endPoint x: 352, endPoint y: 347, distance: 65.2
click at [352, 347] on div "Editando grupo de complemento Detalhes do grupo Itens Vincular produtos Vincula…" at bounding box center [489, 251] width 978 height 502
type input "3"
click at [460, 141] on div "Detalhes do grupo Itens Vincular produtos Vincular categorias Nome do grupo Adi…" at bounding box center [489, 262] width 220 height 280
click at [459, 136] on div "Itens" at bounding box center [455, 133] width 11 height 8
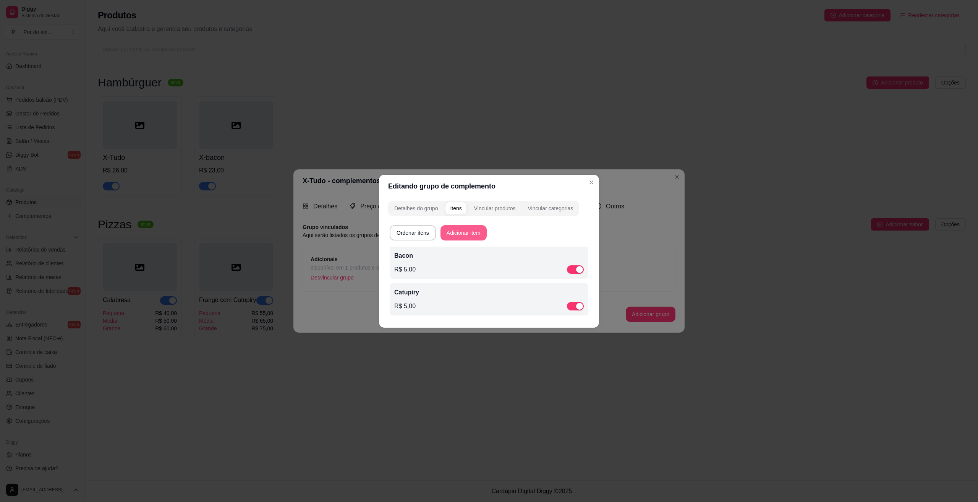
click at [474, 238] on button "Adicionar item" at bounding box center [464, 232] width 46 height 15
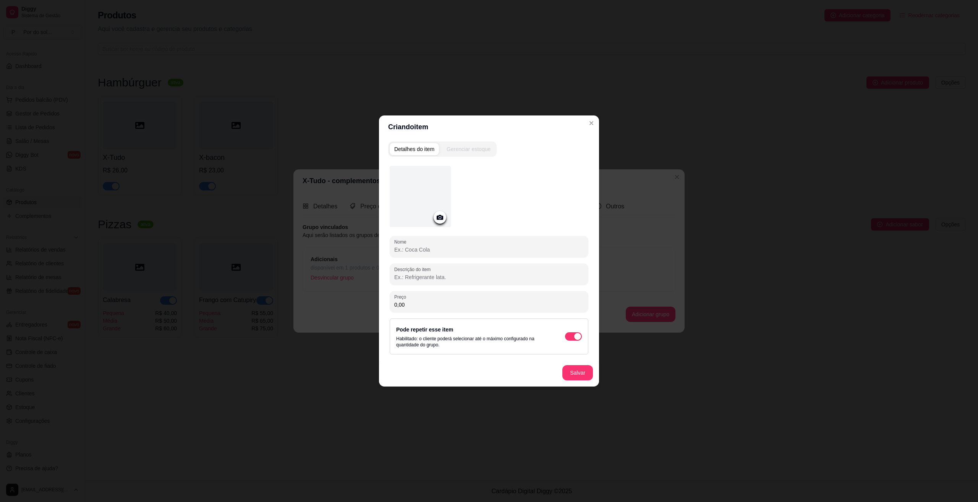
click at [481, 248] on input "Nome" at bounding box center [489, 250] width 190 height 8
type input "h"
type input "Hambúrguer Artesanal"
click at [442, 300] on div "0,00" at bounding box center [489, 301] width 190 height 15
type input "7,00"
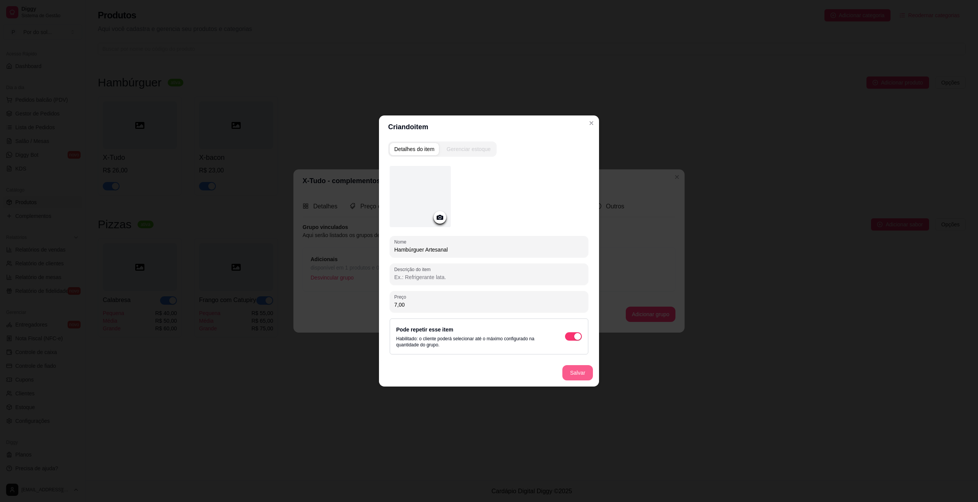
click at [583, 371] on button "Salvar" at bounding box center [577, 372] width 31 height 15
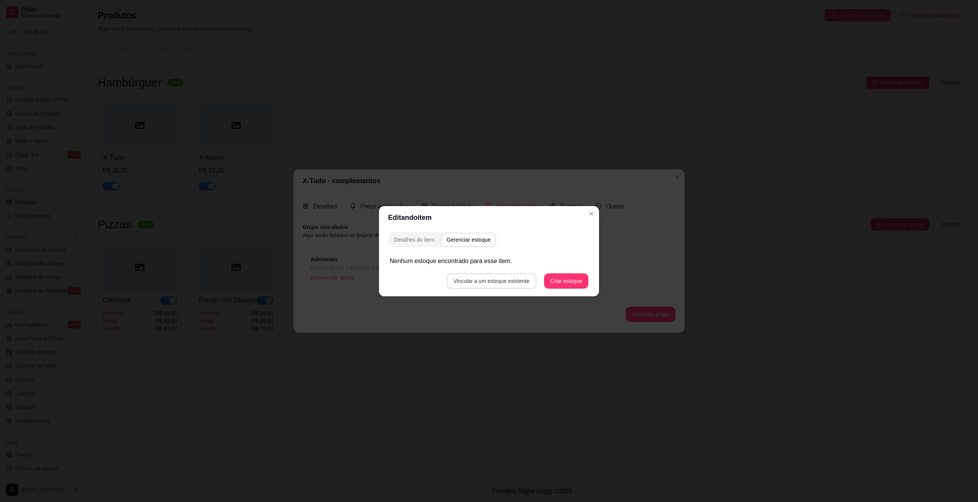
click at [518, 277] on button "Vincular a um estoque existente" at bounding box center [492, 280] width 90 height 15
click at [558, 279] on button "Criar estoque" at bounding box center [566, 280] width 44 height 15
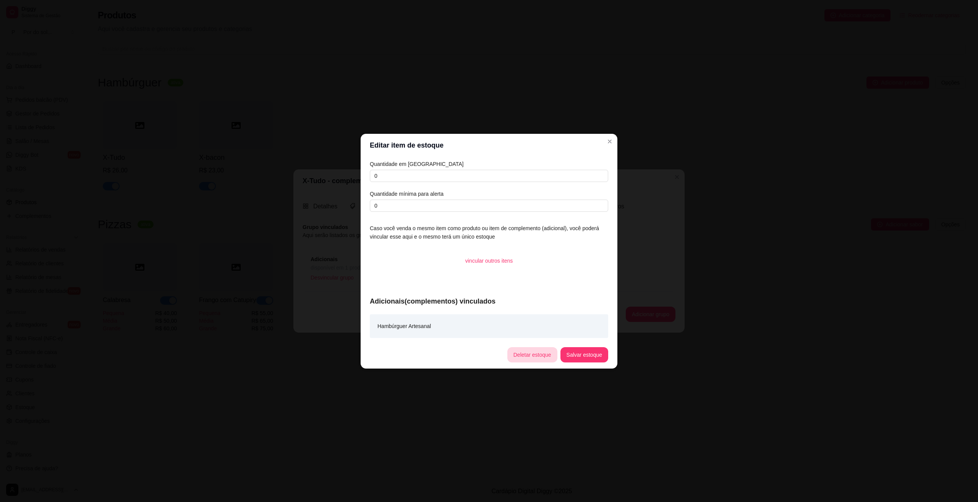
click at [540, 355] on button "Deletar estoque" at bounding box center [532, 354] width 50 height 15
click at [525, 333] on button "sim" at bounding box center [523, 328] width 31 height 15
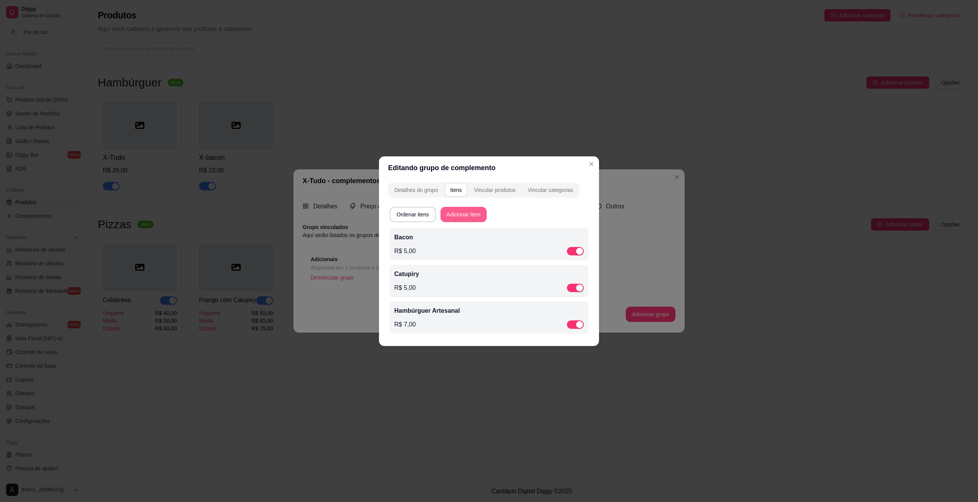
click at [470, 217] on button "Adicionar item" at bounding box center [464, 214] width 46 height 15
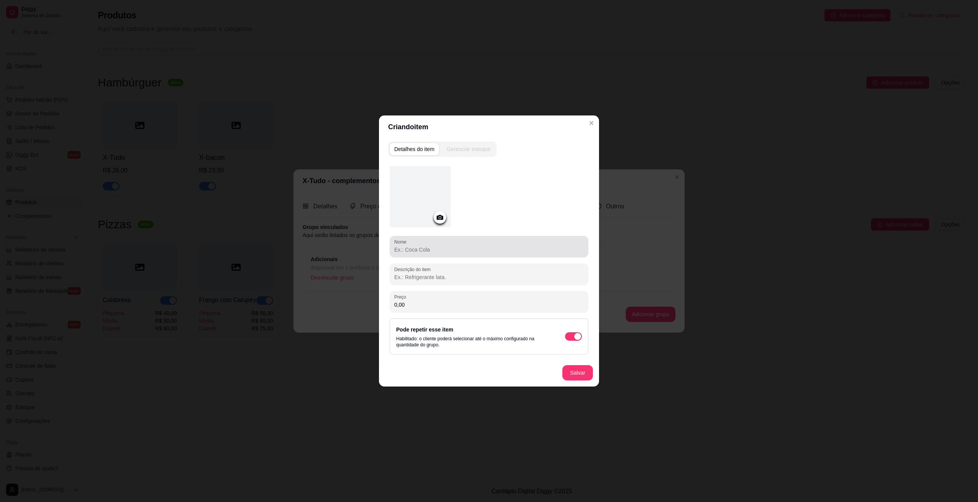
click at [466, 250] on input "Nome" at bounding box center [489, 250] width 190 height 8
type input "h"
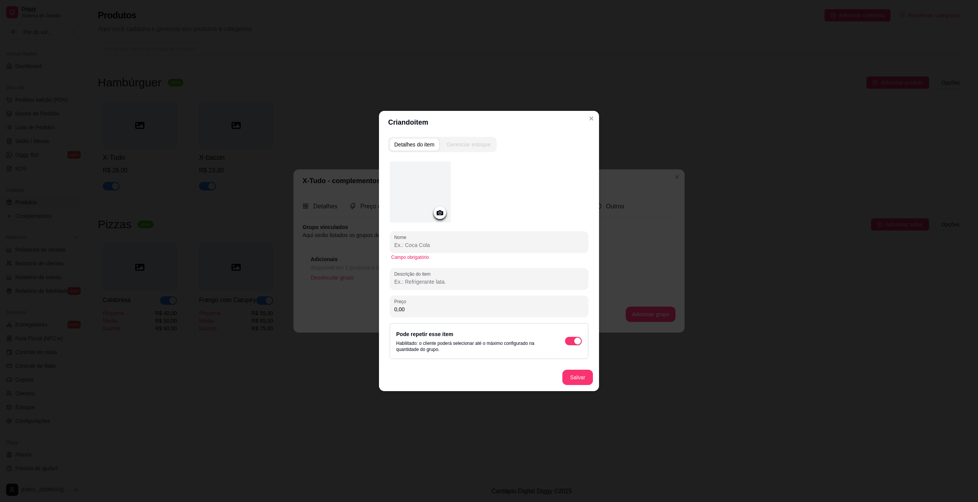
type input "a"
type input "f"
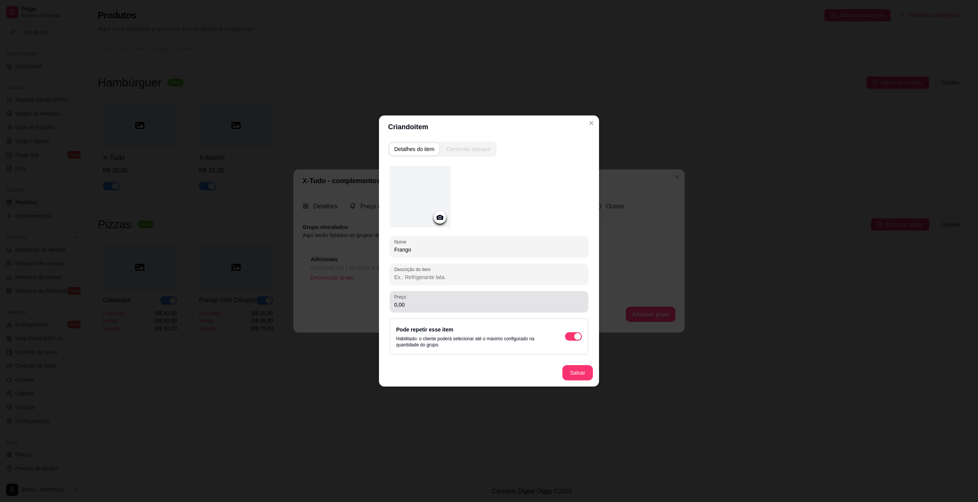
type input "Frango"
click at [410, 304] on input "0,00" at bounding box center [489, 305] width 190 height 8
type input "3,00"
click at [583, 371] on button "Salvar" at bounding box center [578, 372] width 30 height 15
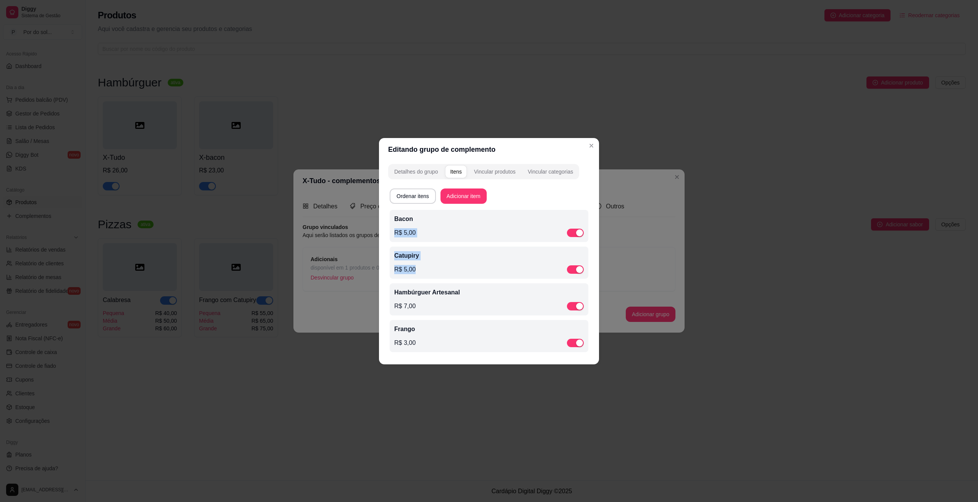
drag, startPoint x: 462, startPoint y: 230, endPoint x: 469, endPoint y: 248, distance: 19.7
click at [464, 269] on div "Bacon R$ 5,00 Catupiry R$ 5,00 Hambúrguer Artesanal R$ 7,00 Frango R$ 3,00" at bounding box center [489, 283] width 199 height 147
click at [472, 241] on div "Bacon R$ 5,00" at bounding box center [489, 226] width 199 height 32
click at [529, 191] on div "Ordenar itens Adicionar item" at bounding box center [489, 195] width 199 height 15
click at [414, 198] on button "Ordenar itens" at bounding box center [413, 195] width 46 height 15
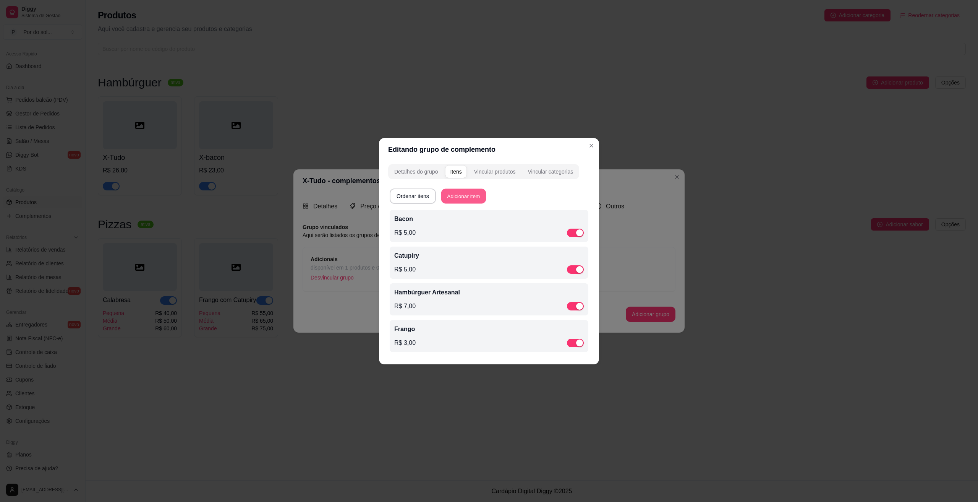
click at [451, 201] on button "Adicionar item" at bounding box center [463, 195] width 45 height 15
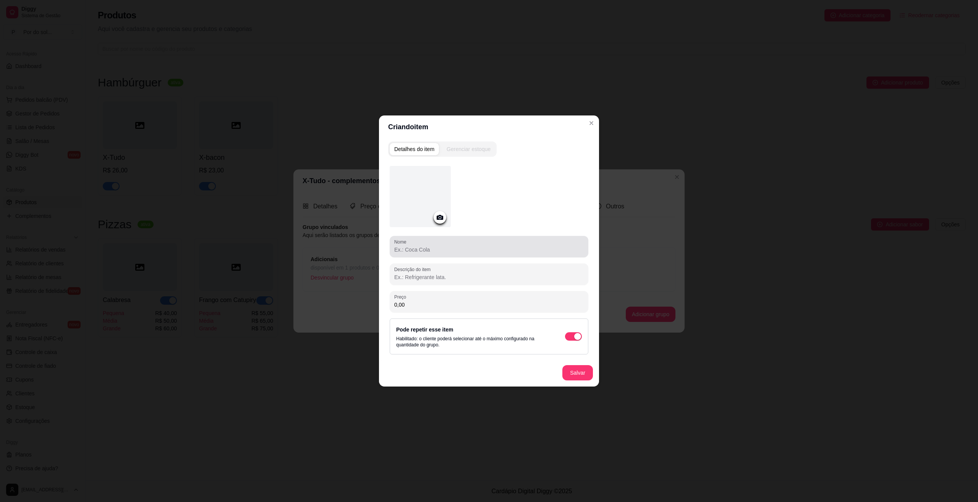
click at [462, 253] on div at bounding box center [489, 246] width 190 height 15
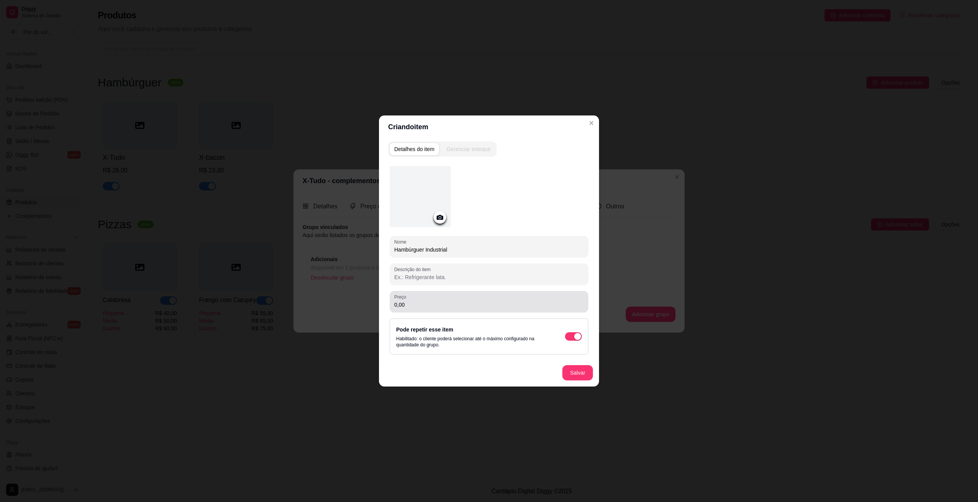
type input "Hambúrguer Industrial"
click at [413, 302] on input "0,00" at bounding box center [489, 305] width 190 height 8
type input "4,00"
click at [578, 372] on button "Salvar" at bounding box center [577, 372] width 31 height 15
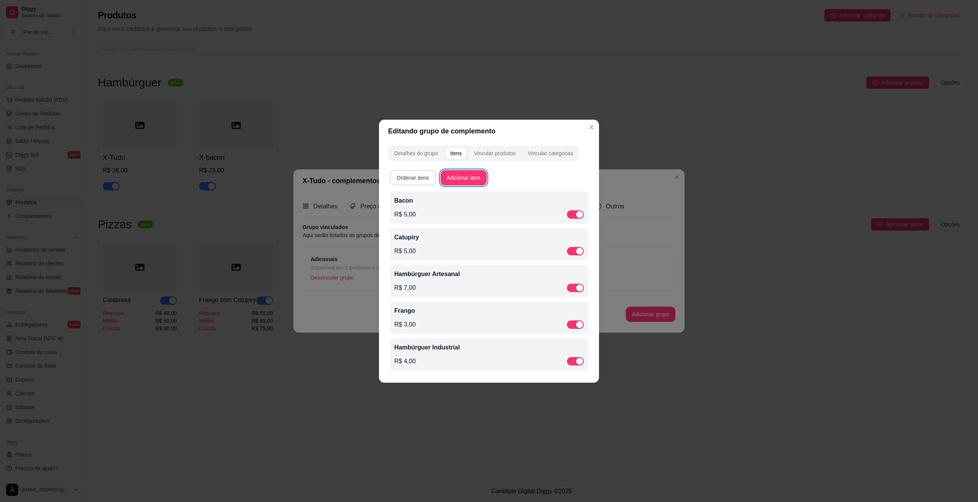
click at [412, 175] on button "Ordenar itens" at bounding box center [413, 177] width 46 height 15
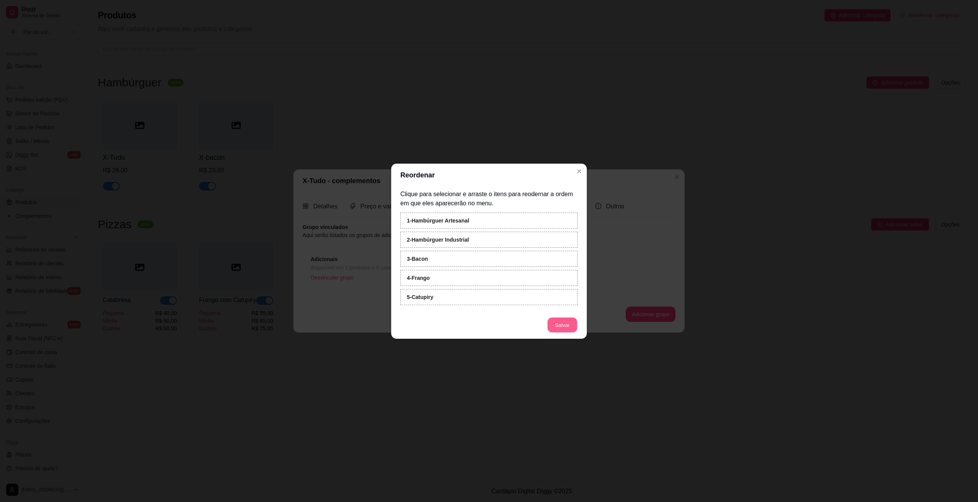
click at [557, 327] on button "Salvar" at bounding box center [563, 324] width 30 height 15
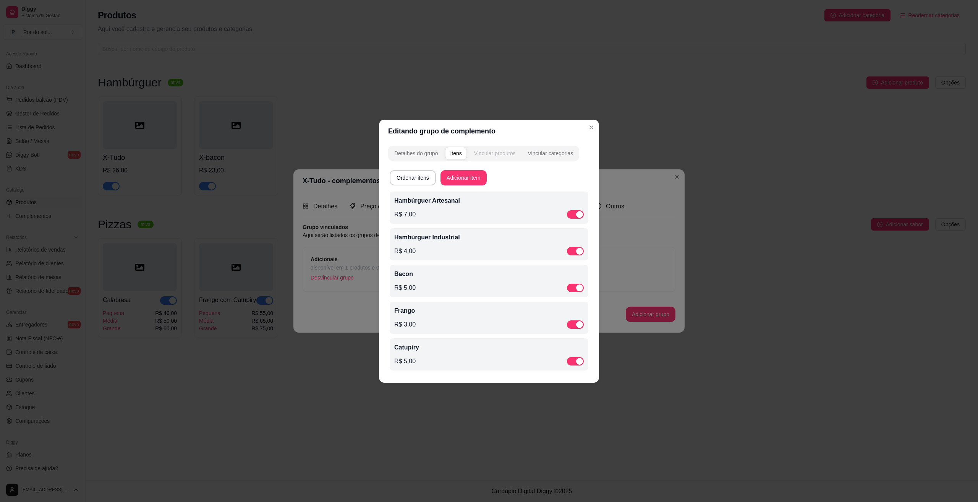
click at [499, 149] on div "Vincular produtos" at bounding box center [495, 153] width 42 height 8
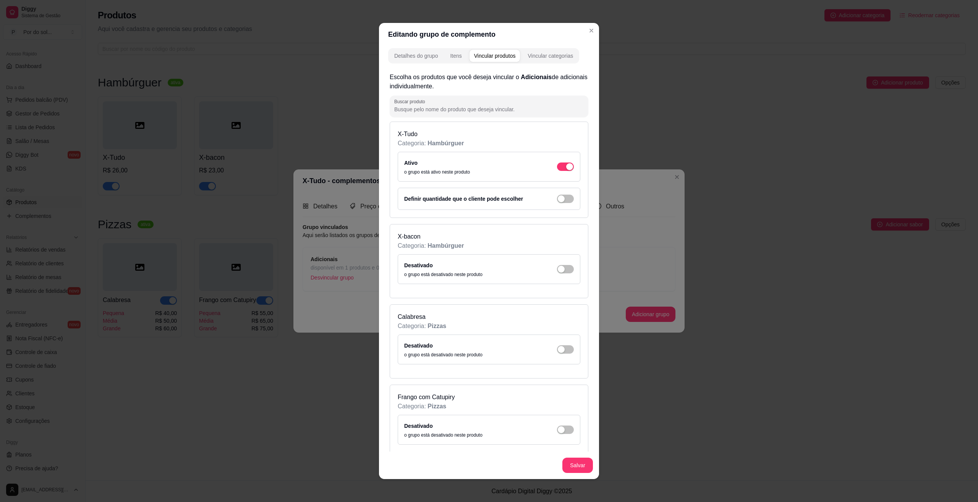
scroll to position [0, 0]
click at [566, 171] on div "button" at bounding box center [569, 167] width 7 height 7
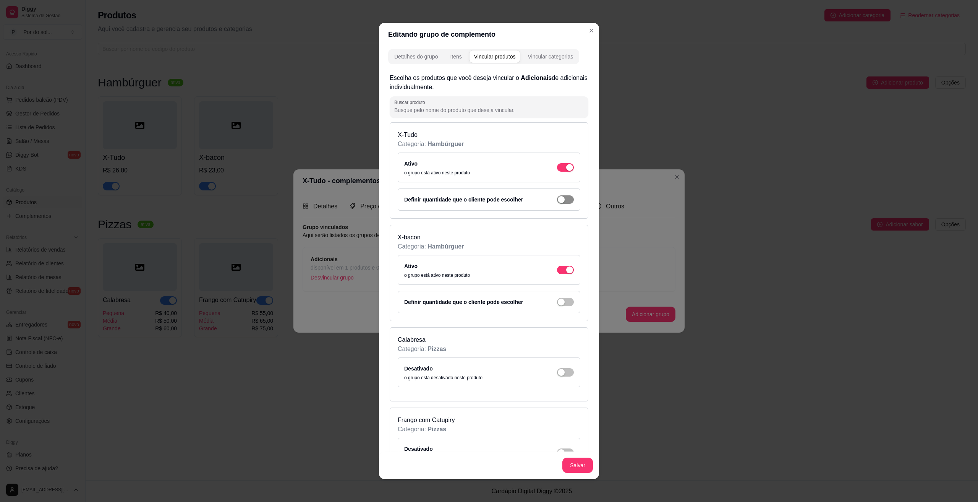
click at [560, 200] on span "button" at bounding box center [565, 199] width 17 height 8
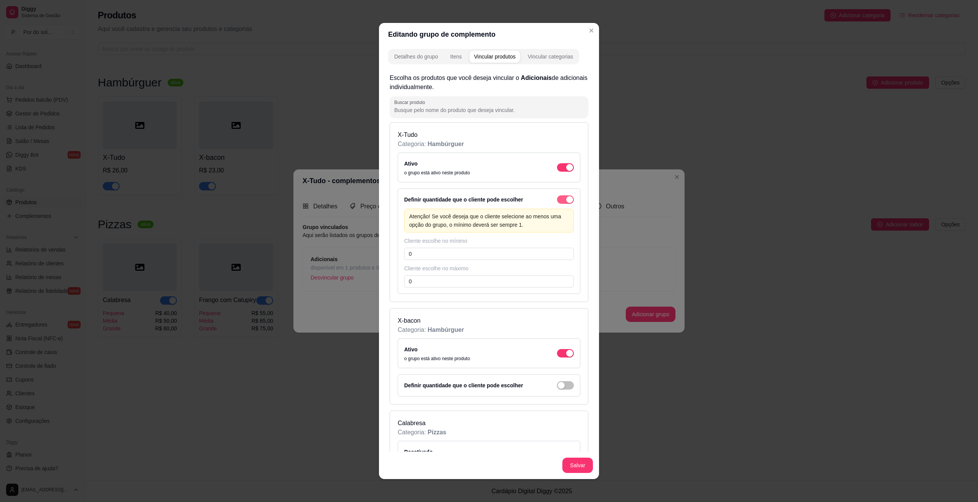
click at [566, 199] on div "button" at bounding box center [569, 199] width 7 height 7
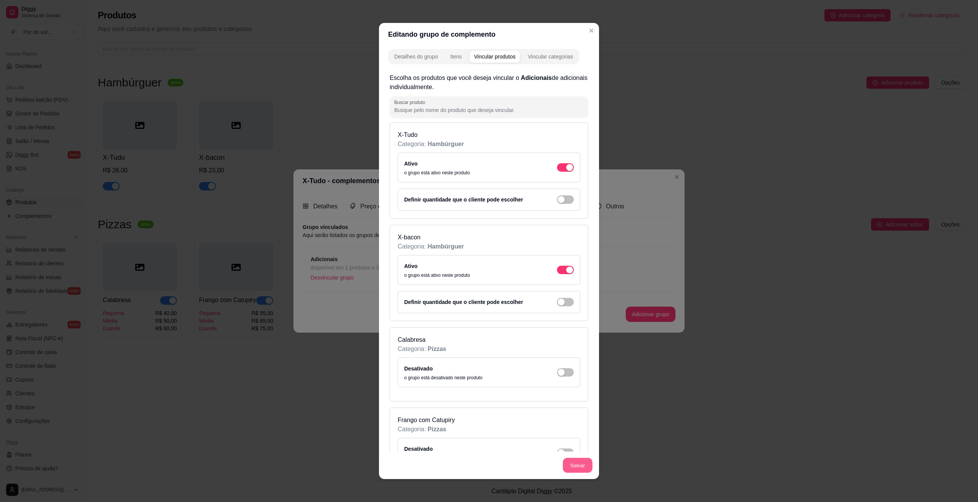
click at [570, 466] on button "Salvar" at bounding box center [578, 465] width 30 height 15
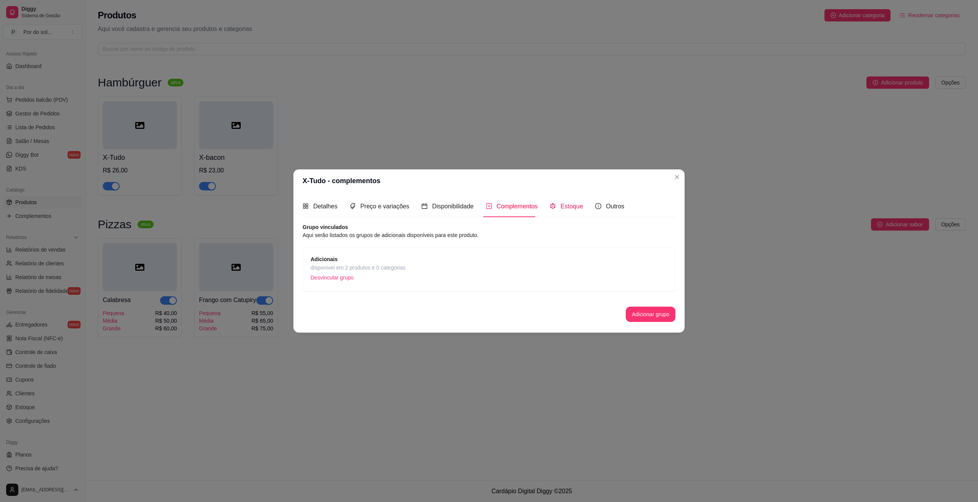
click at [567, 206] on span "Estoque" at bounding box center [572, 206] width 23 height 6
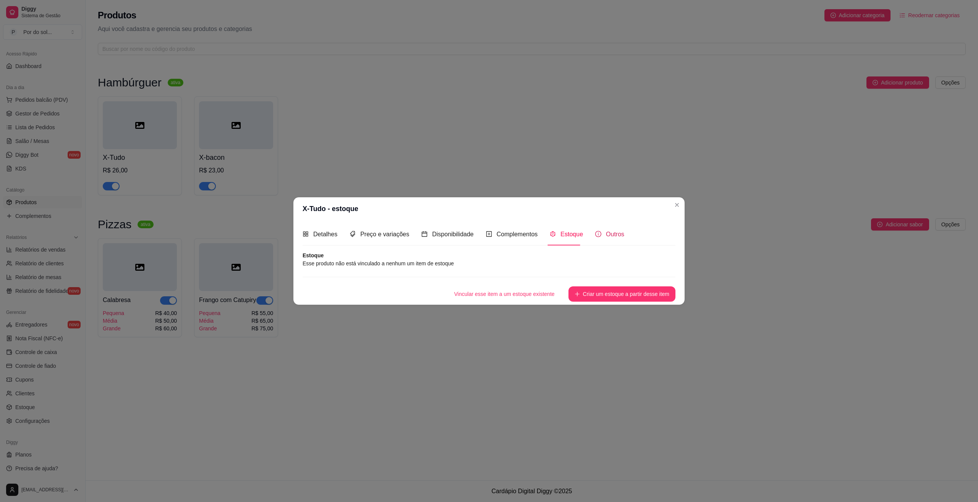
click at [615, 233] on span "Outros" at bounding box center [615, 234] width 18 height 6
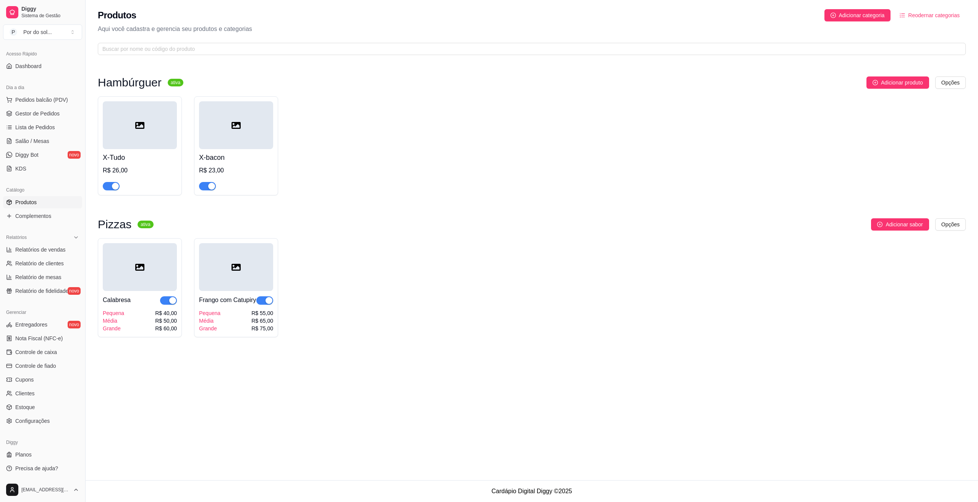
click at [147, 142] on div at bounding box center [140, 125] width 74 height 48
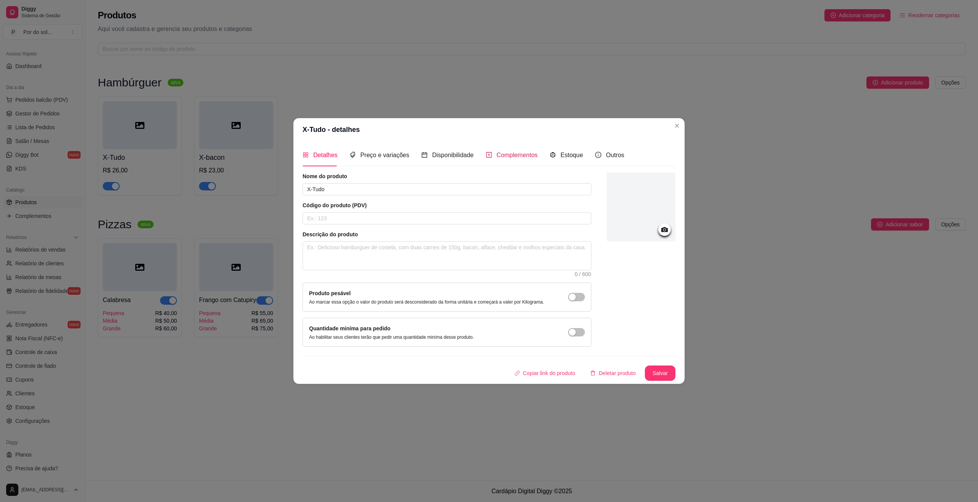
click at [494, 159] on div "Complementos" at bounding box center [512, 155] width 52 height 10
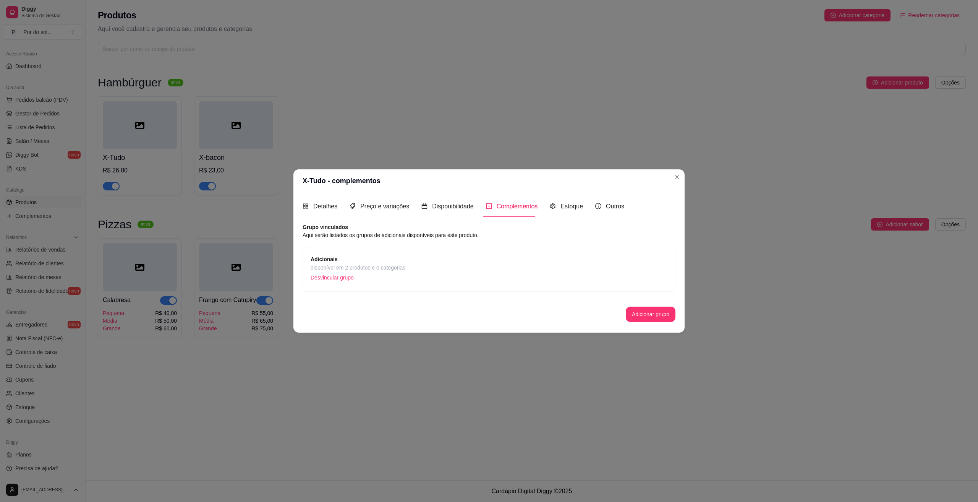
click at [382, 271] on span "disponível em 2 produtos e 0 categorias" at bounding box center [358, 267] width 95 height 8
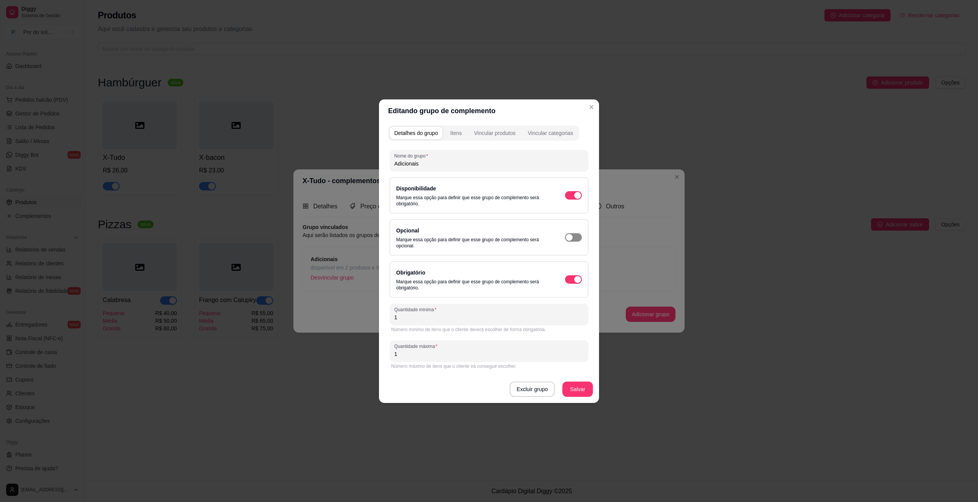
click at [574, 199] on div "button" at bounding box center [577, 195] width 7 height 7
type input "0"
click at [577, 387] on button "Salvar" at bounding box center [578, 388] width 30 height 15
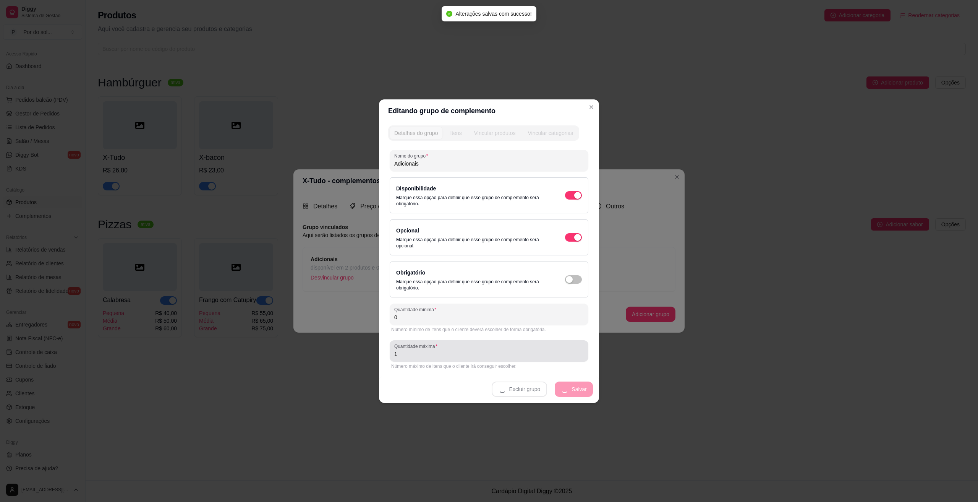
click at [449, 353] on input "1" at bounding box center [489, 354] width 190 height 8
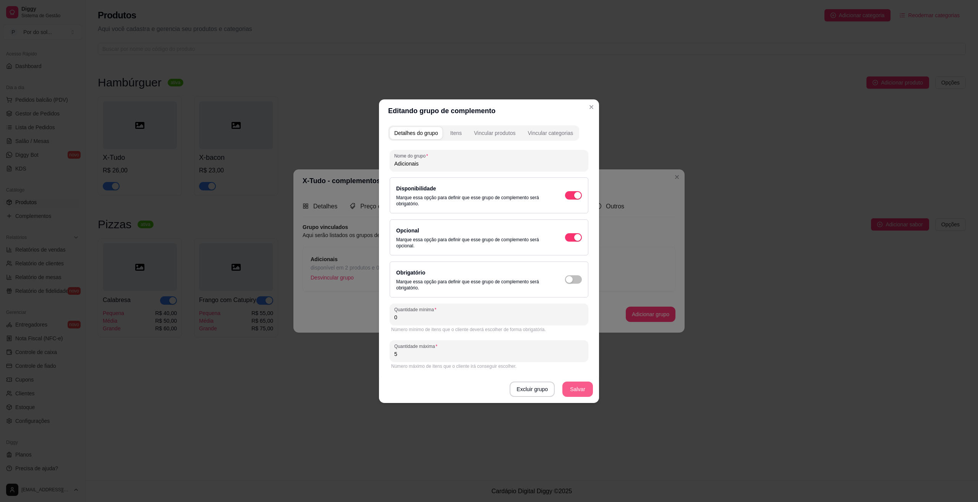
type input "5"
click at [566, 388] on button "Salvar" at bounding box center [577, 388] width 31 height 15
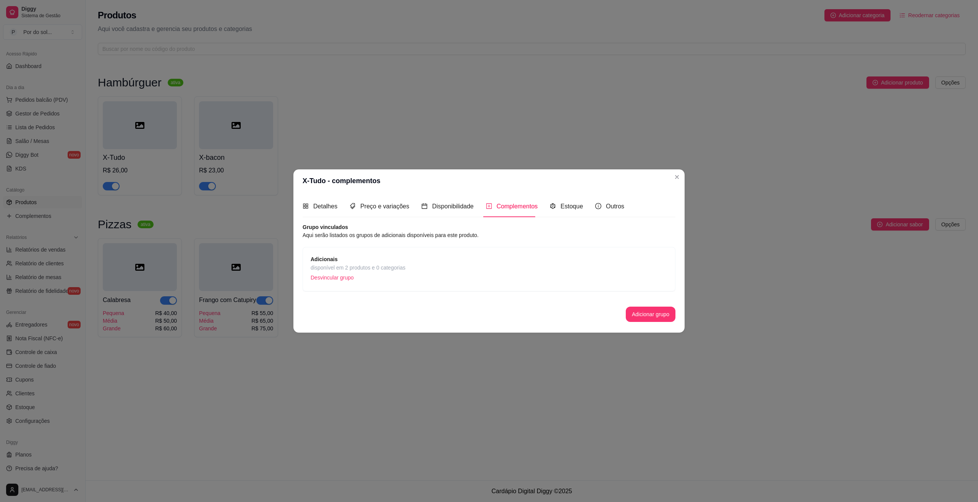
drag, startPoint x: 676, startPoint y: 170, endPoint x: 678, endPoint y: 186, distance: 15.9
click at [676, 170] on header "X-Tudo - complementos" at bounding box center [488, 180] width 391 height 23
click at [679, 186] on header "X-Tudo - complementos" at bounding box center [488, 180] width 391 height 23
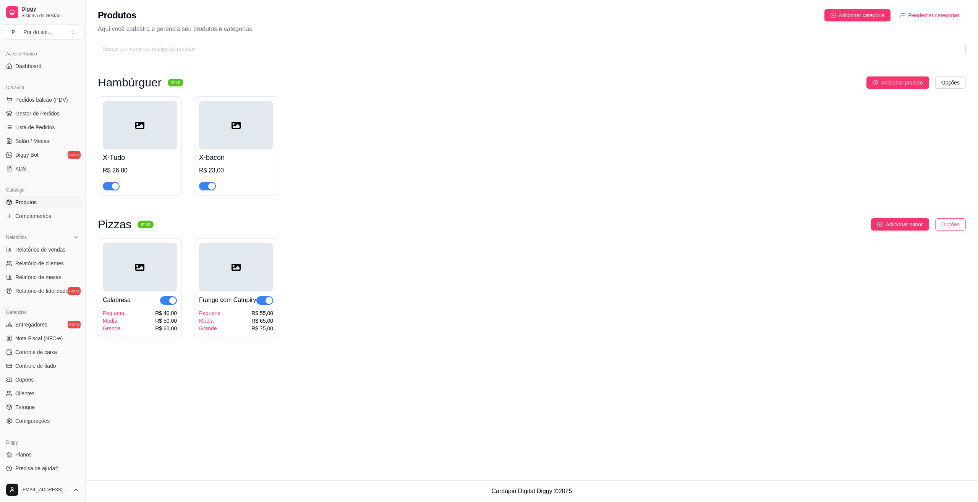
click at [939, 221] on html "Diggy Sistema de Gestão P Por do sol ... Loja aberta Período gratuito até 26/09…" at bounding box center [489, 251] width 978 height 502
click at [922, 253] on div "Editar categoria" at bounding box center [935, 256] width 82 height 12
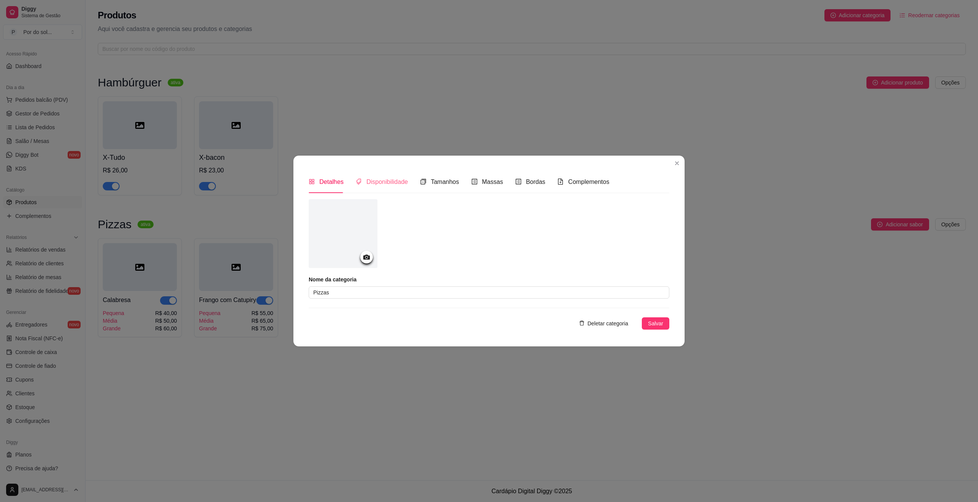
click at [394, 188] on div "Disponibilidade" at bounding box center [382, 182] width 52 height 22
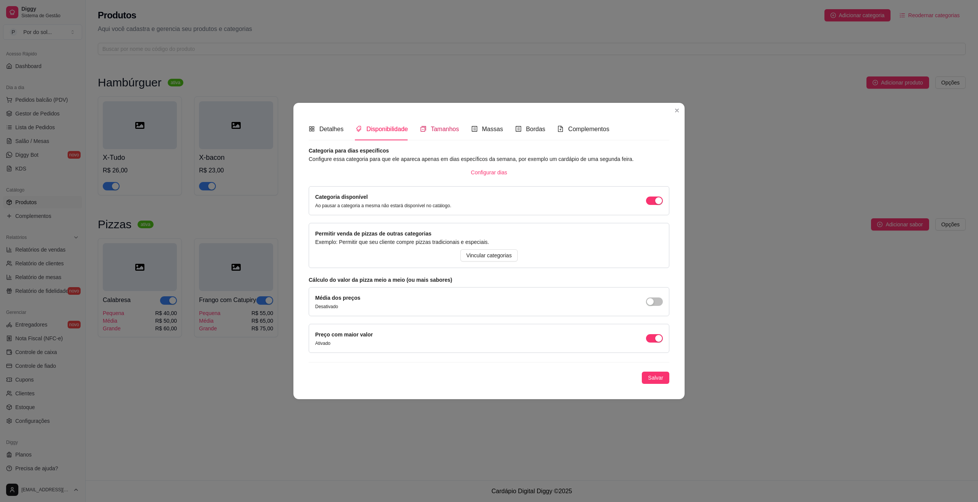
click at [448, 132] on span "Tamanhos" at bounding box center [445, 129] width 28 height 6
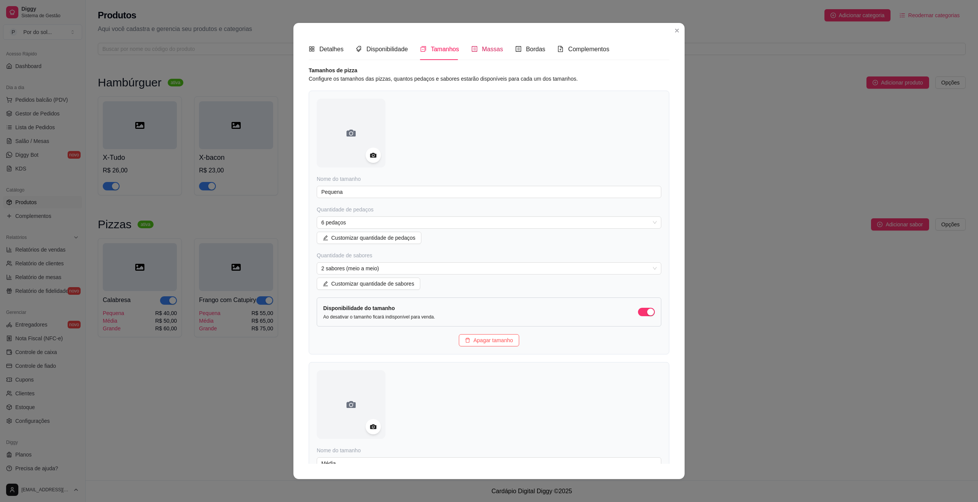
click at [482, 49] on span "Massas" at bounding box center [492, 49] width 21 height 6
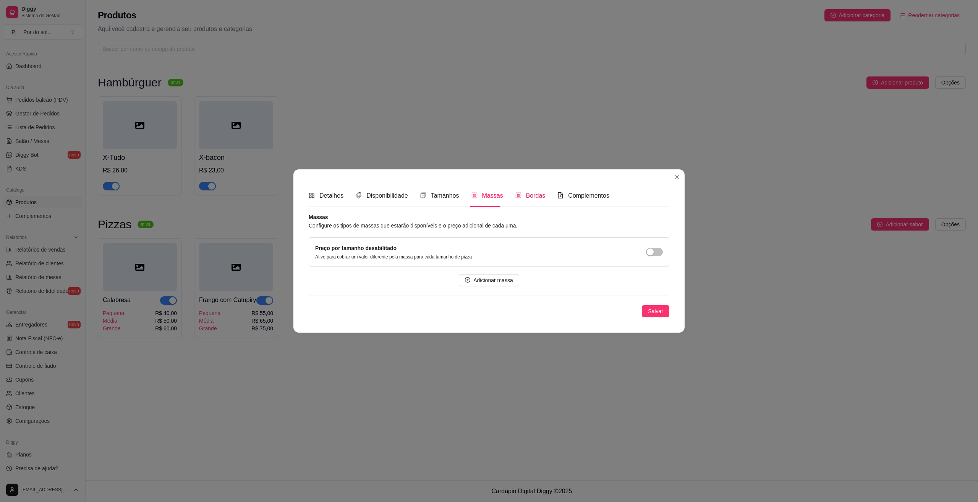
click at [533, 199] on span "Bordas" at bounding box center [535, 195] width 19 height 6
click at [587, 191] on div "Complementos" at bounding box center [583, 196] width 52 height 22
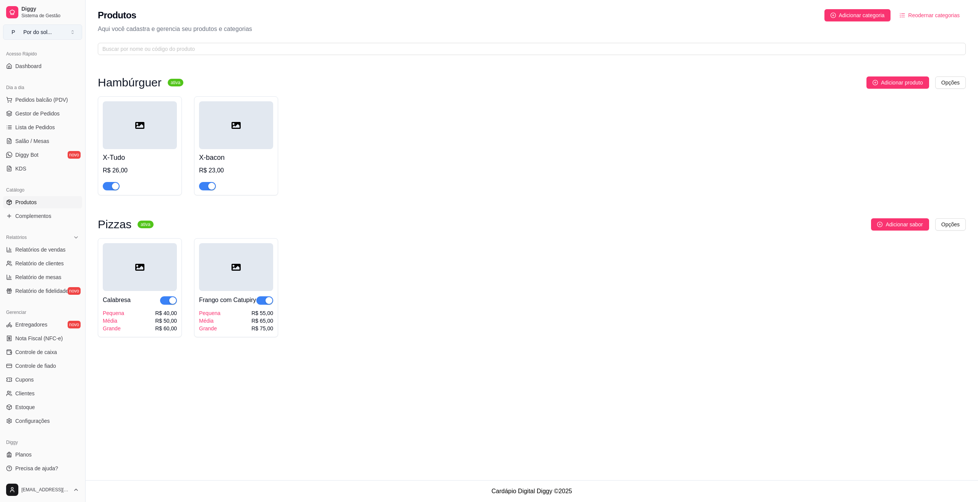
click at [55, 36] on button "P Por do sol ..." at bounding box center [42, 31] width 79 height 15
click at [51, 115] on span "Gestor de Pedidos" at bounding box center [37, 114] width 44 height 8
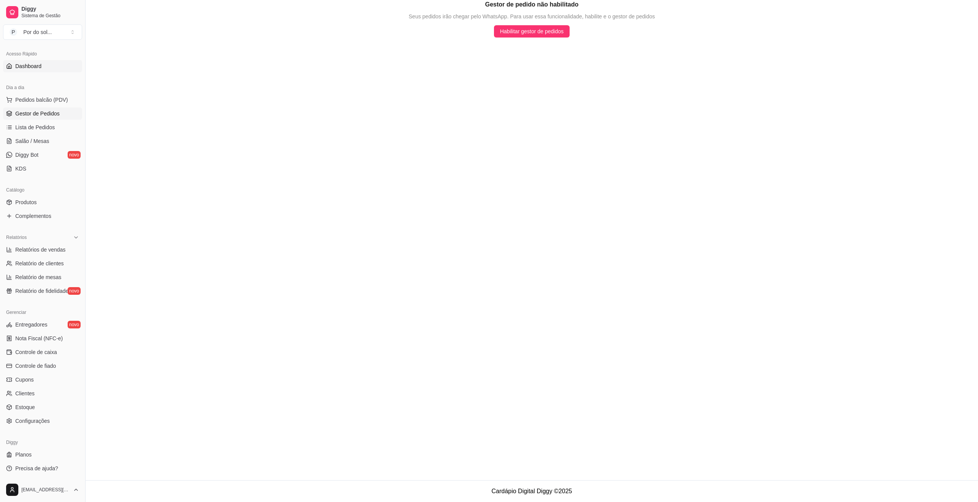
click at [44, 66] on link "Dashboard" at bounding box center [42, 66] width 79 height 12
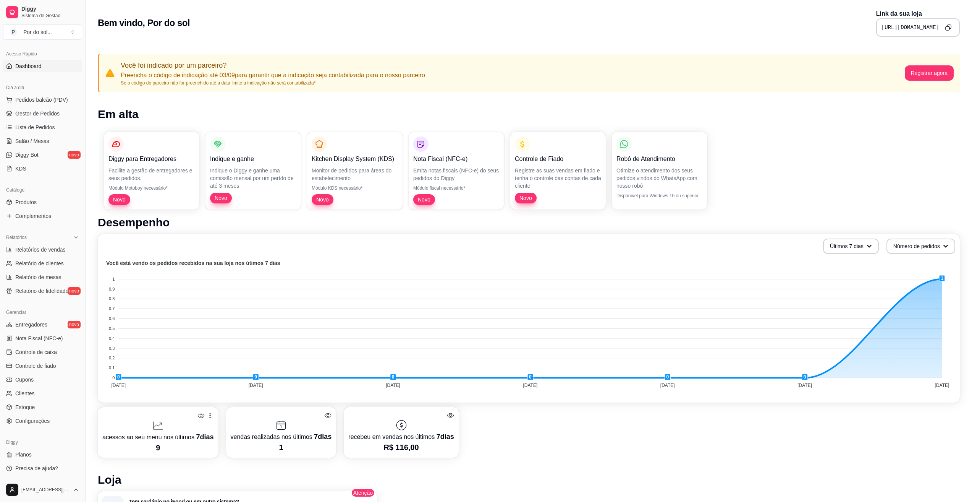
click at [947, 27] on icon "Copy to clipboard" at bounding box center [948, 27] width 6 height 6
click at [943, 278] on foreignobject at bounding box center [528, 325] width 853 height 134
click at [938, 277] on foreignobject at bounding box center [528, 325] width 853 height 134
click at [46, 108] on link "Gestor de Pedidos" at bounding box center [42, 113] width 79 height 12
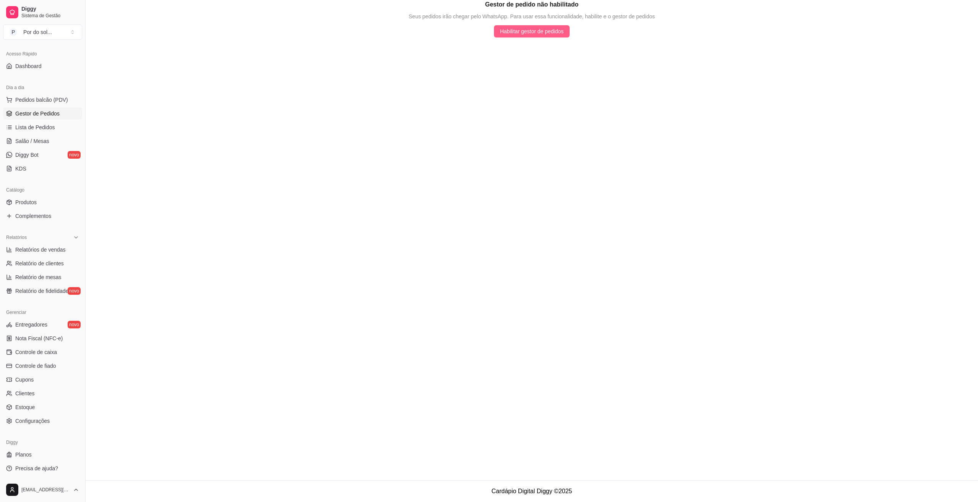
click at [523, 34] on span "Habilitar gestor de pedidos" at bounding box center [532, 31] width 64 height 8
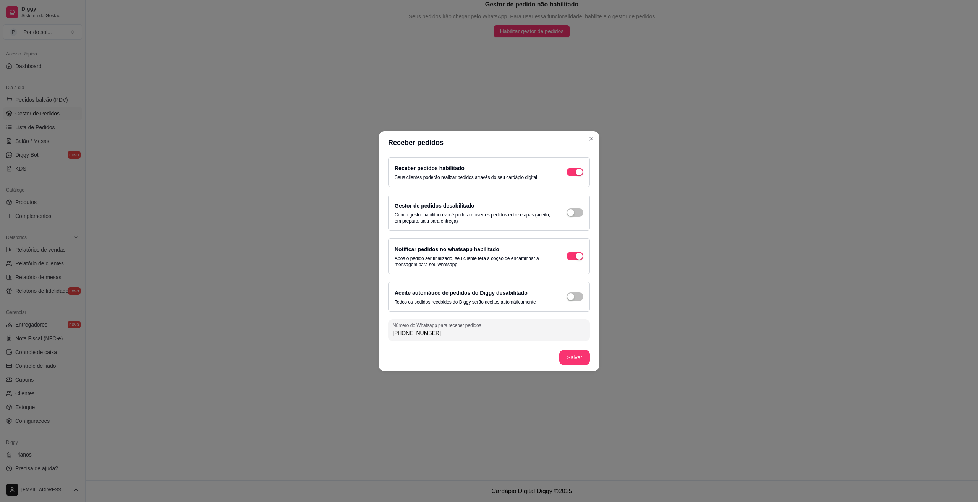
drag, startPoint x: 434, startPoint y: 332, endPoint x: 410, endPoint y: 333, distance: 23.3
click at [410, 333] on input "[PHONE_NUMBER]" at bounding box center [489, 333] width 193 height 8
type input "[PHONE_NUMBER]"
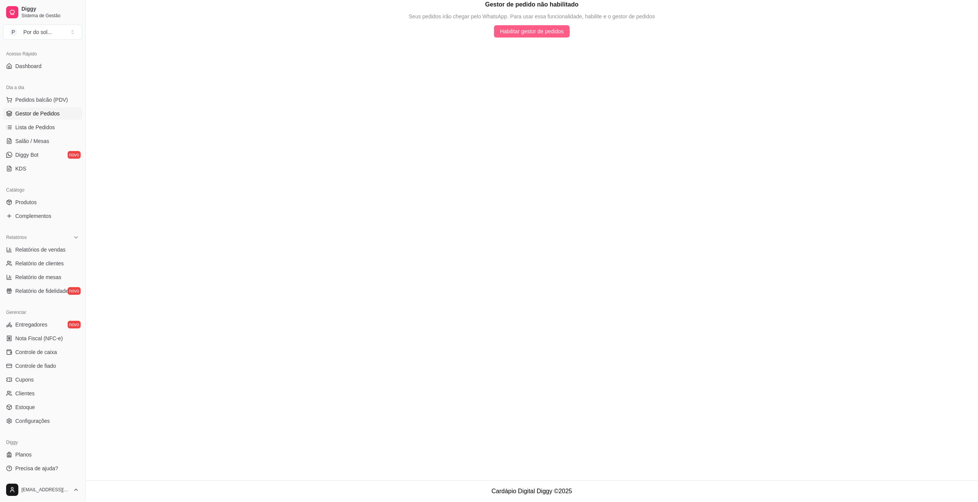
click at [527, 29] on span "Habilitar gestor de pedidos" at bounding box center [532, 31] width 64 height 8
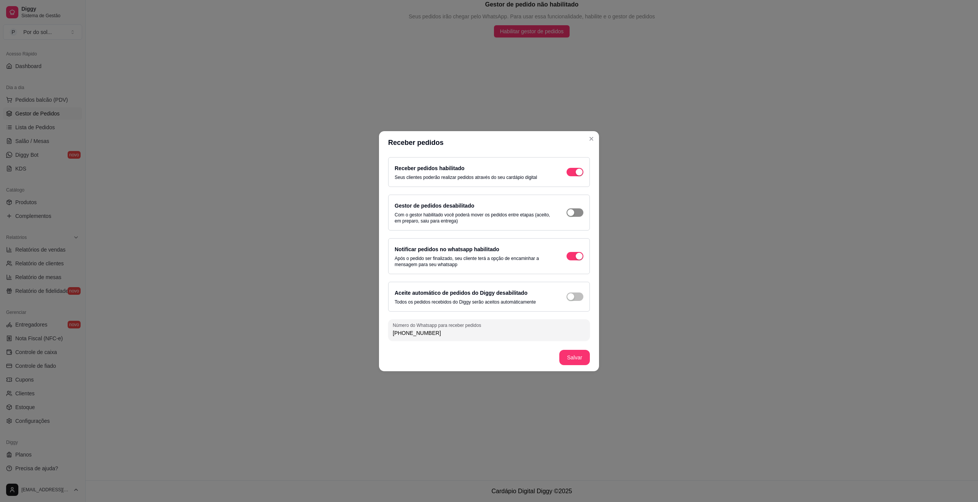
click at [576, 175] on div "button" at bounding box center [579, 172] width 7 height 7
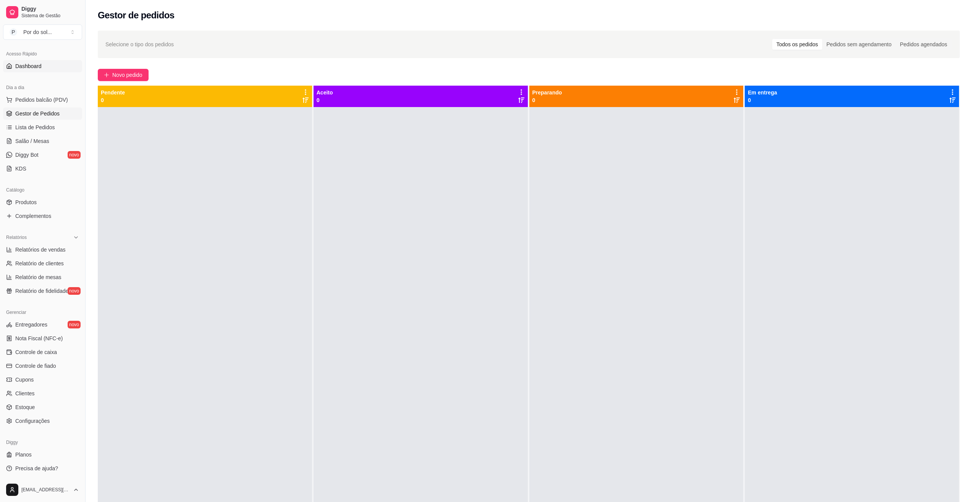
click at [42, 66] on link "Dashboard" at bounding box center [42, 66] width 79 height 12
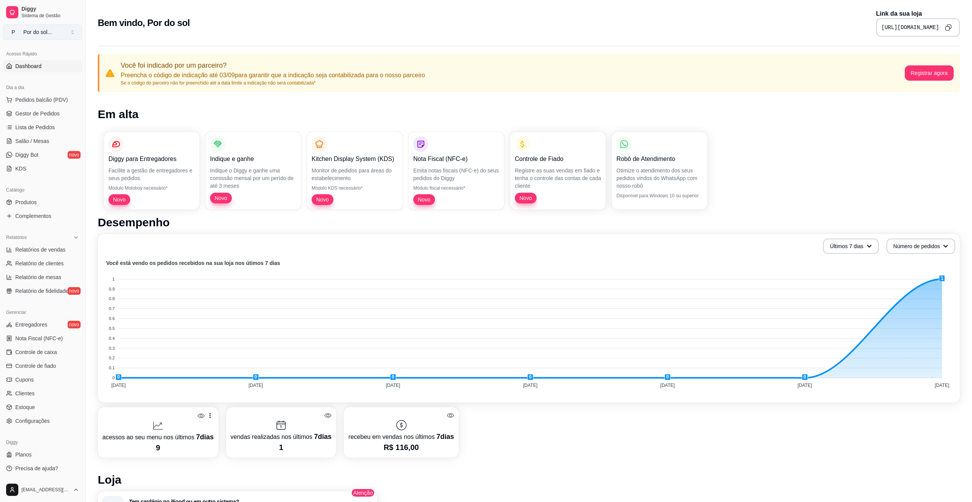
click at [59, 32] on button "P Por do sol ..." at bounding box center [42, 31] width 79 height 15
click at [35, 13] on span "Sistema de Gestão" at bounding box center [50, 16] width 58 height 6
click at [34, 68] on span "Dashboard" at bounding box center [28, 66] width 26 height 8
click at [946, 29] on icon "Copy to clipboard" at bounding box center [948, 28] width 4 height 4
